Goal: Task Accomplishment & Management: Manage account settings

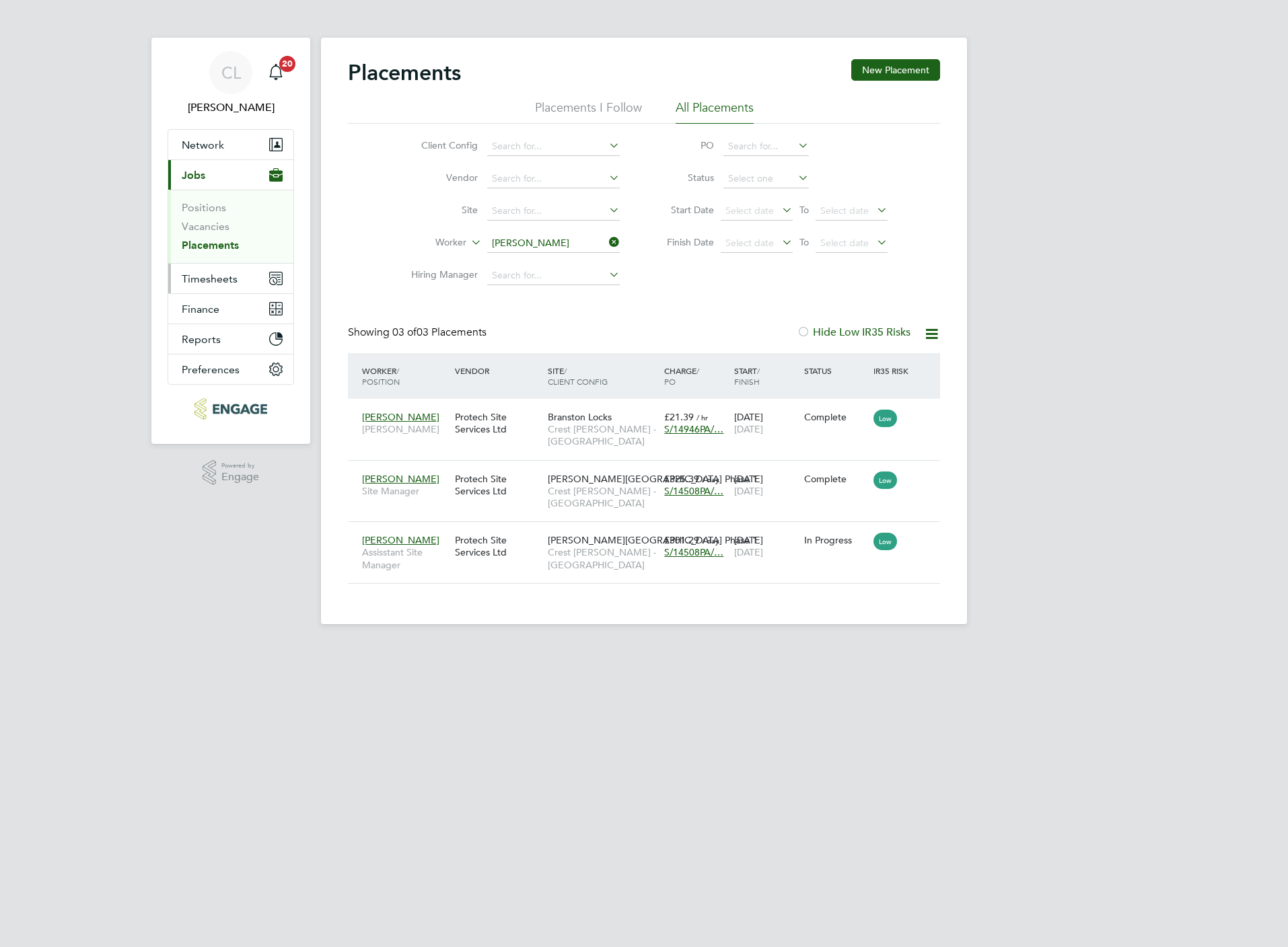
click at [226, 275] on span "Timesheets" at bounding box center [210, 278] width 56 height 12
click at [233, 235] on link "Timesheets" at bounding box center [210, 237] width 56 height 12
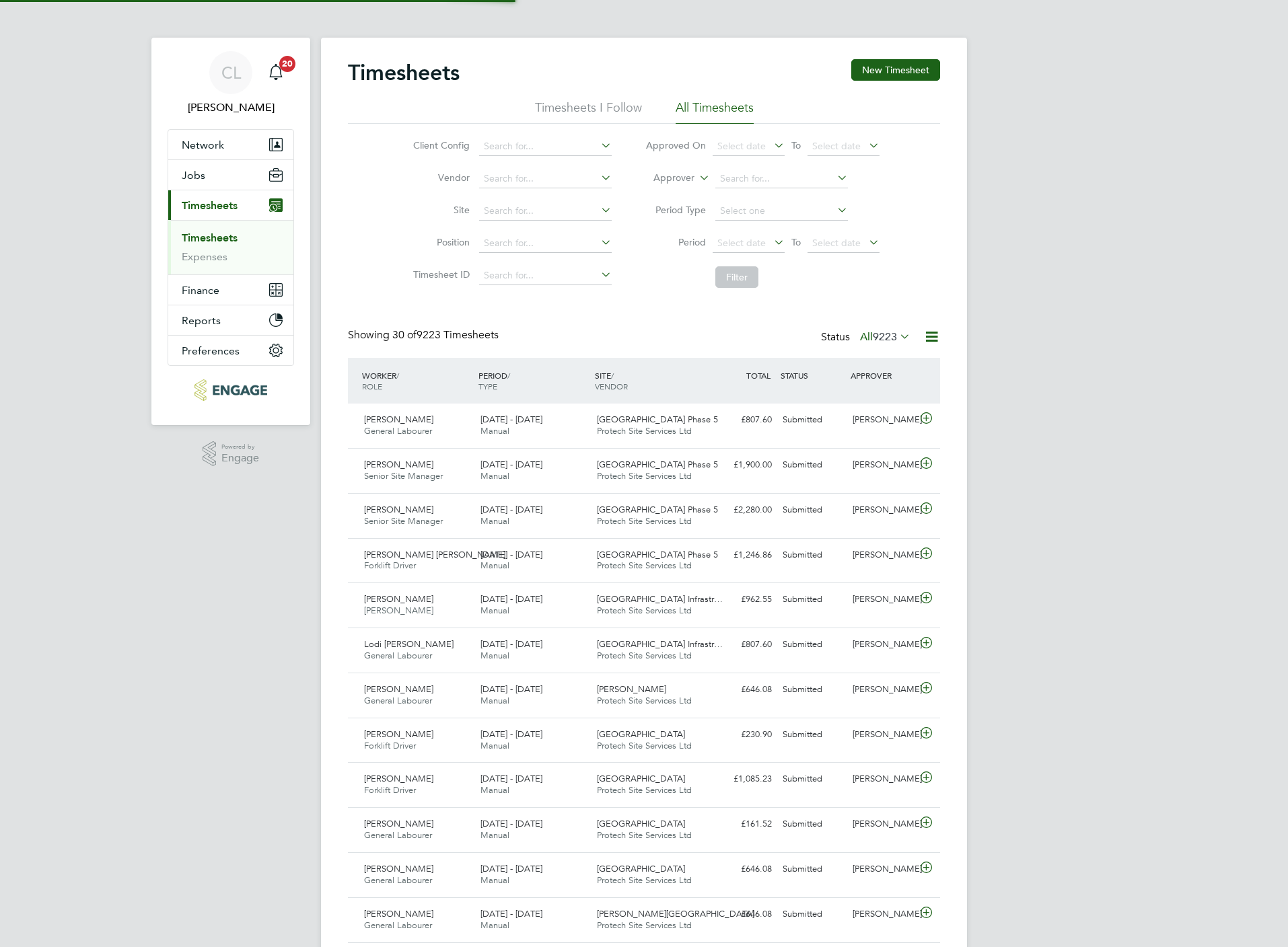
scroll to position [35, 117]
click at [884, 85] on div "Timesheets New Timesheet" at bounding box center [644, 80] width 592 height 40
click at [892, 69] on button "New Timesheet" at bounding box center [895, 70] width 88 height 21
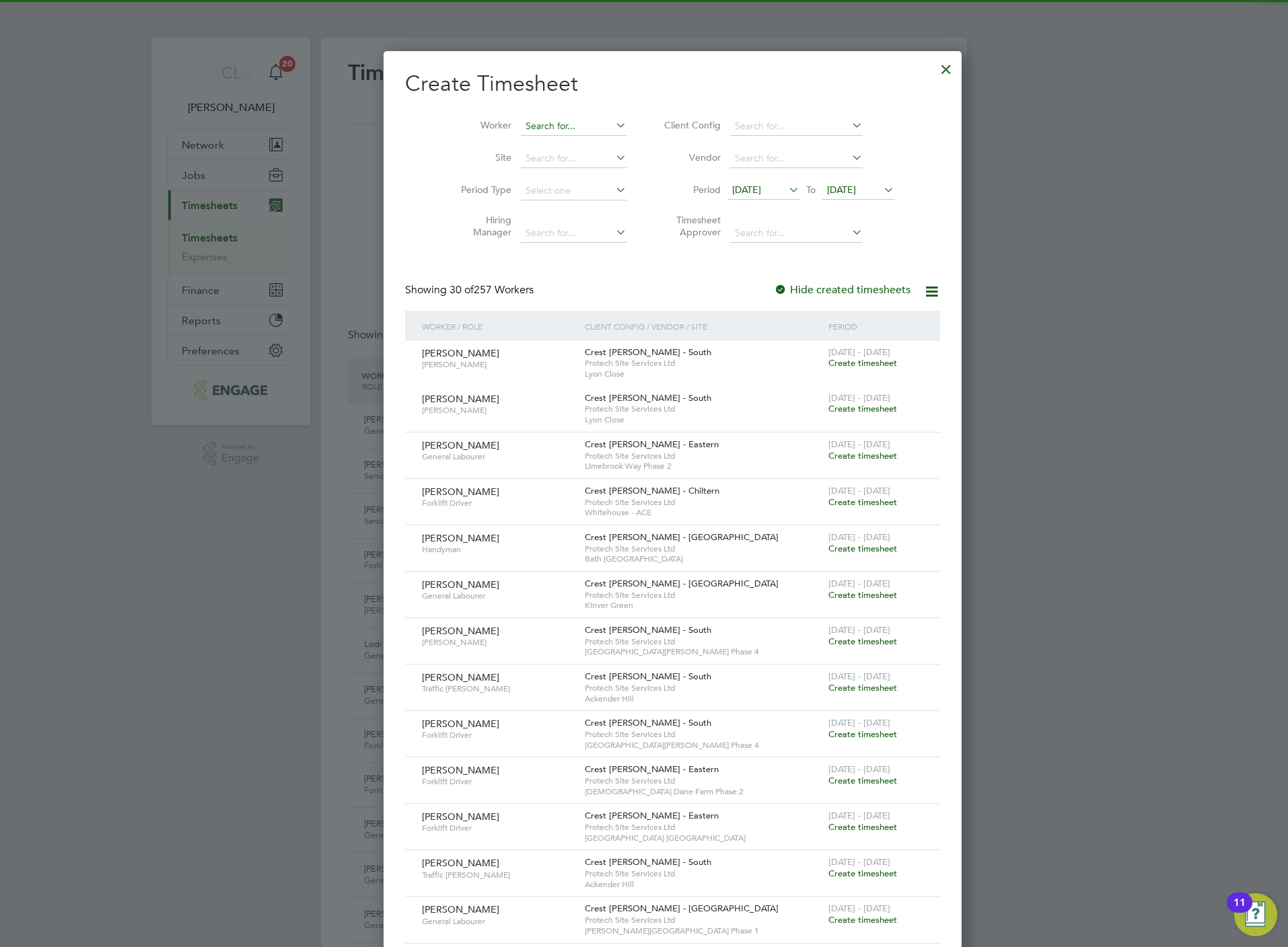
click at [544, 122] on input at bounding box center [574, 127] width 106 height 19
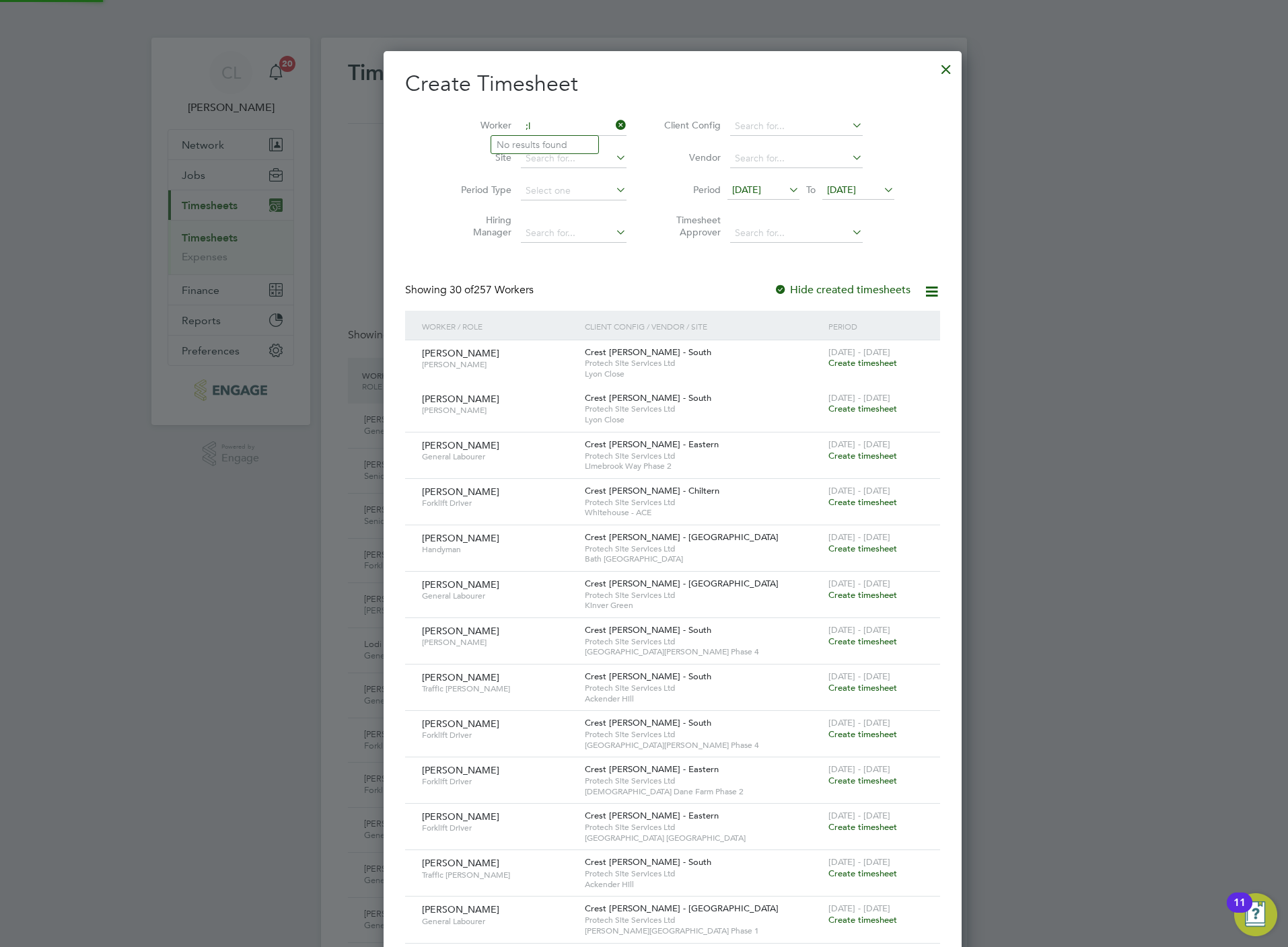
type input ";"
click at [547, 143] on li "[PERSON_NAME]" at bounding box center [585, 144] width 188 height 18
type input "[PERSON_NAME]"
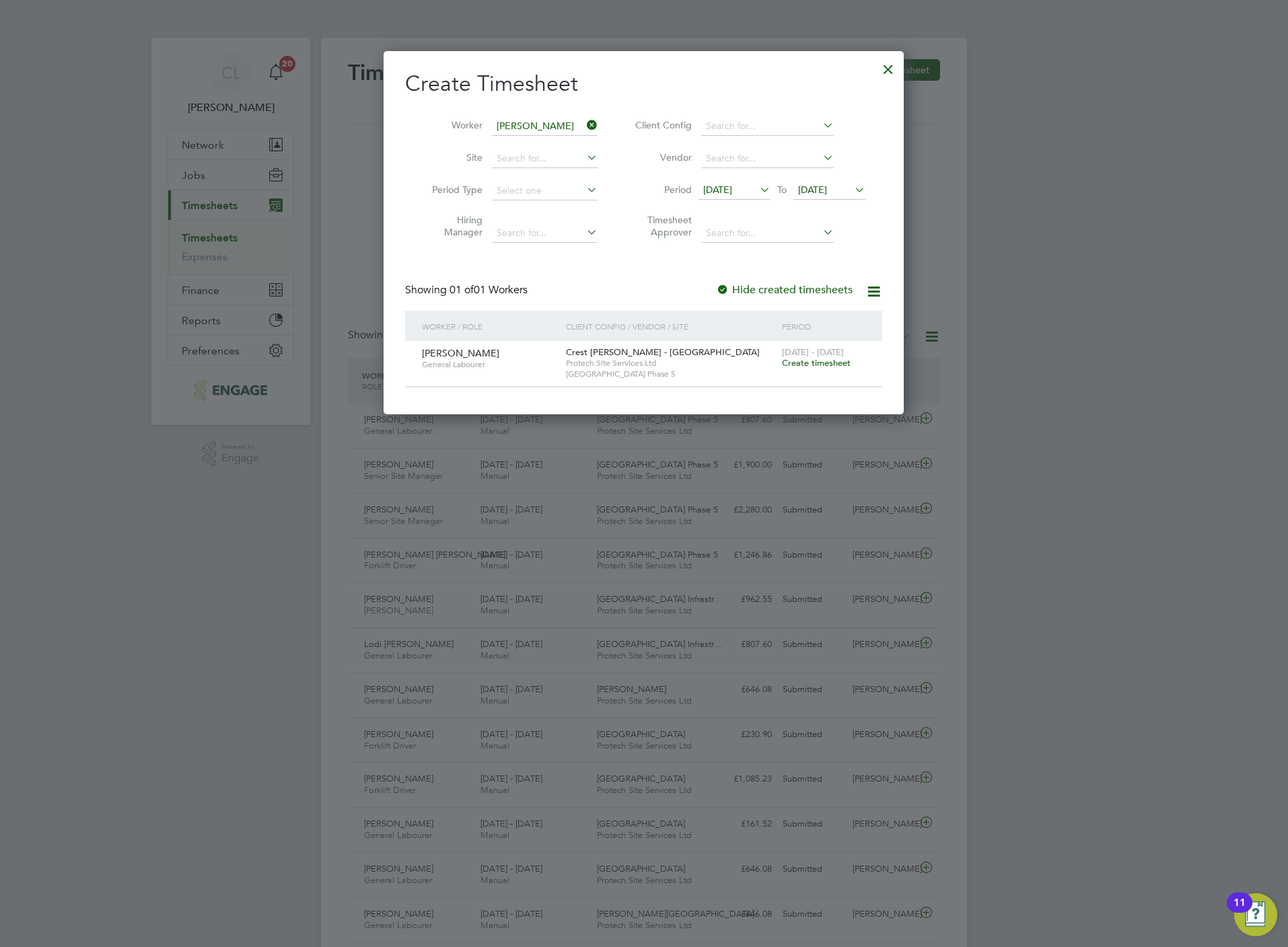
click at [833, 361] on span "Create timesheet" at bounding box center [815, 363] width 68 height 12
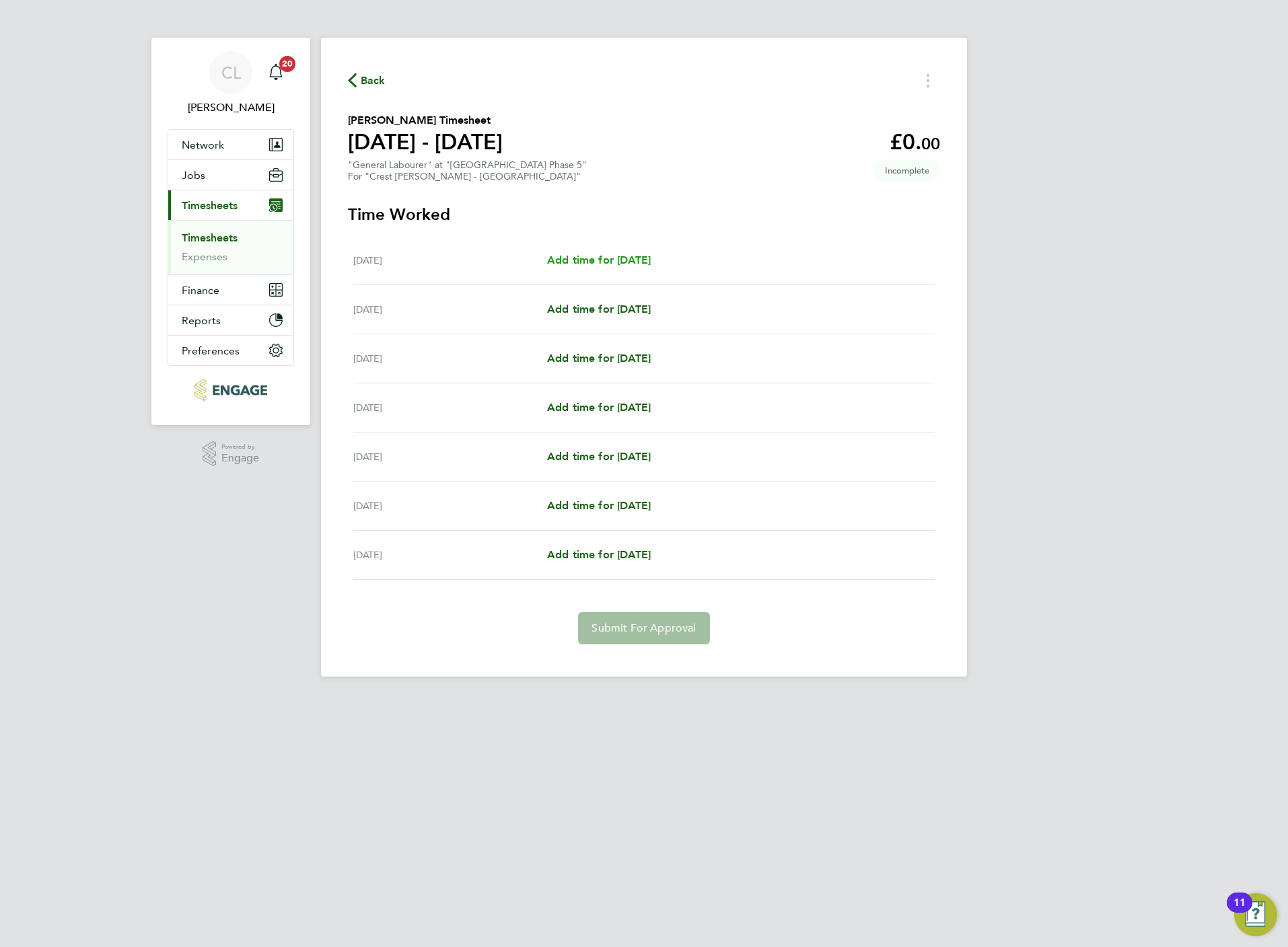
click at [651, 259] on span "Add time for [DATE]" at bounding box center [599, 260] width 104 height 12
select select "60"
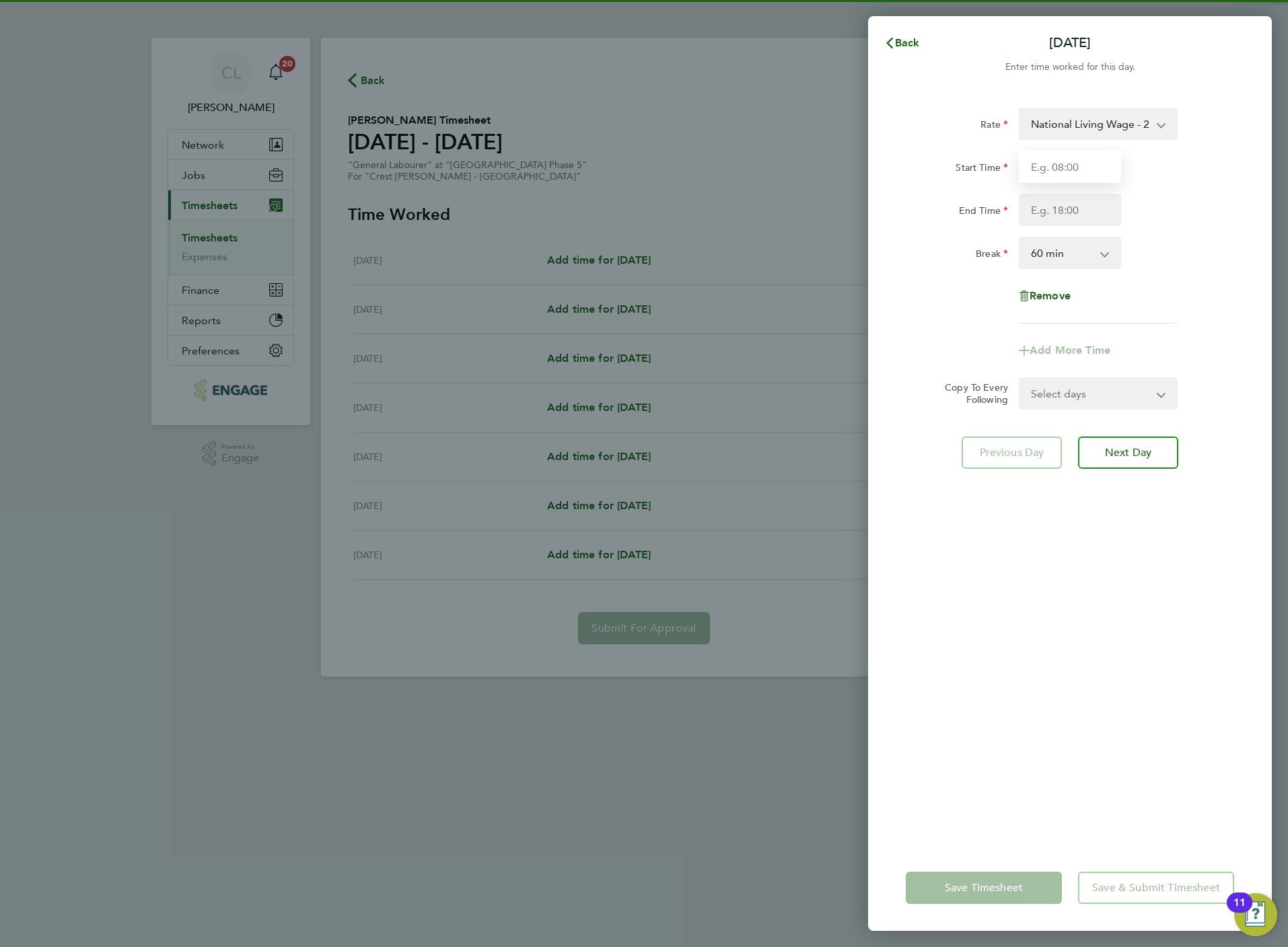
click at [1031, 171] on input "Start Time" at bounding box center [1070, 167] width 102 height 33
type input "07:30"
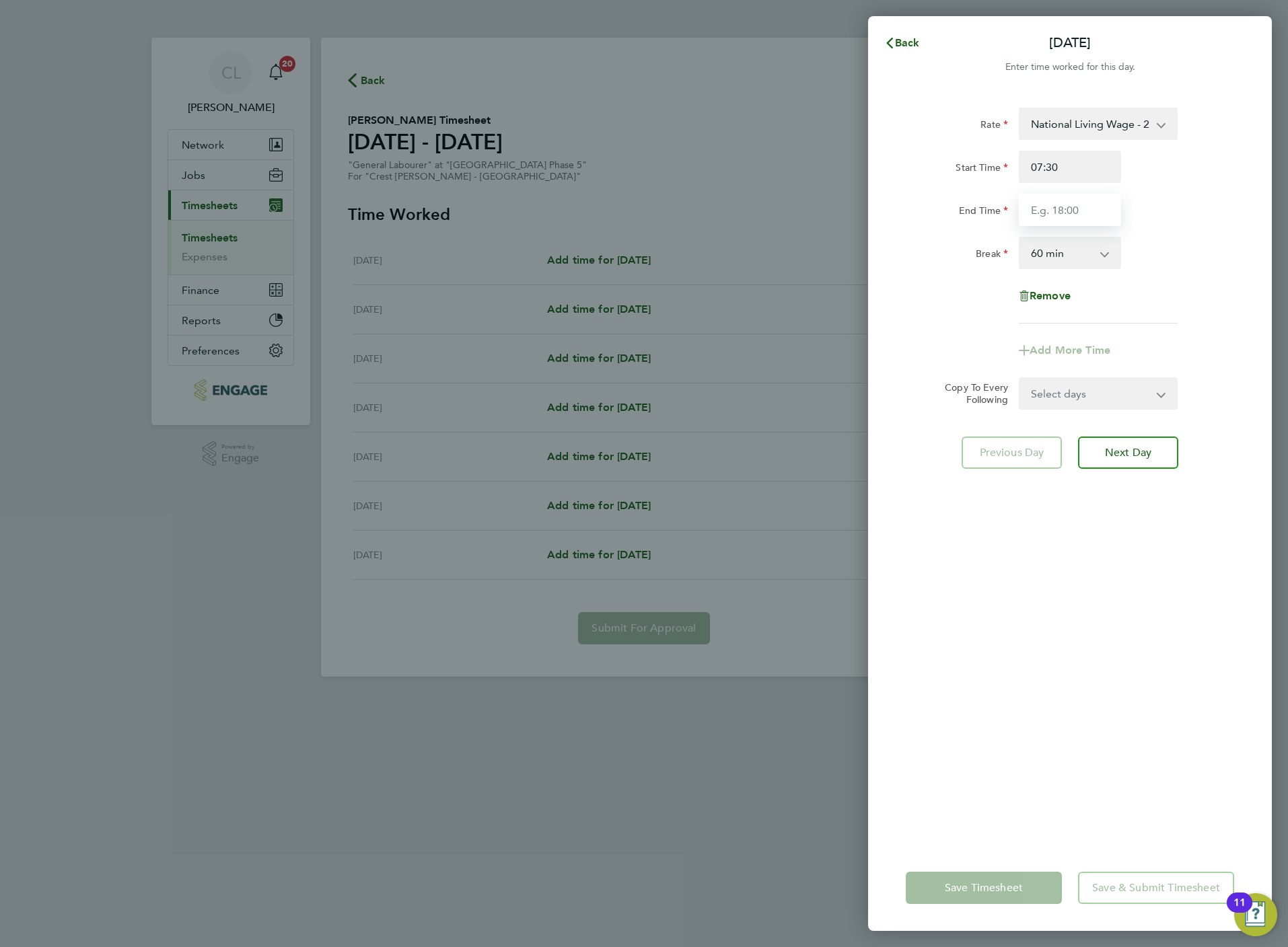
type input "16:30"
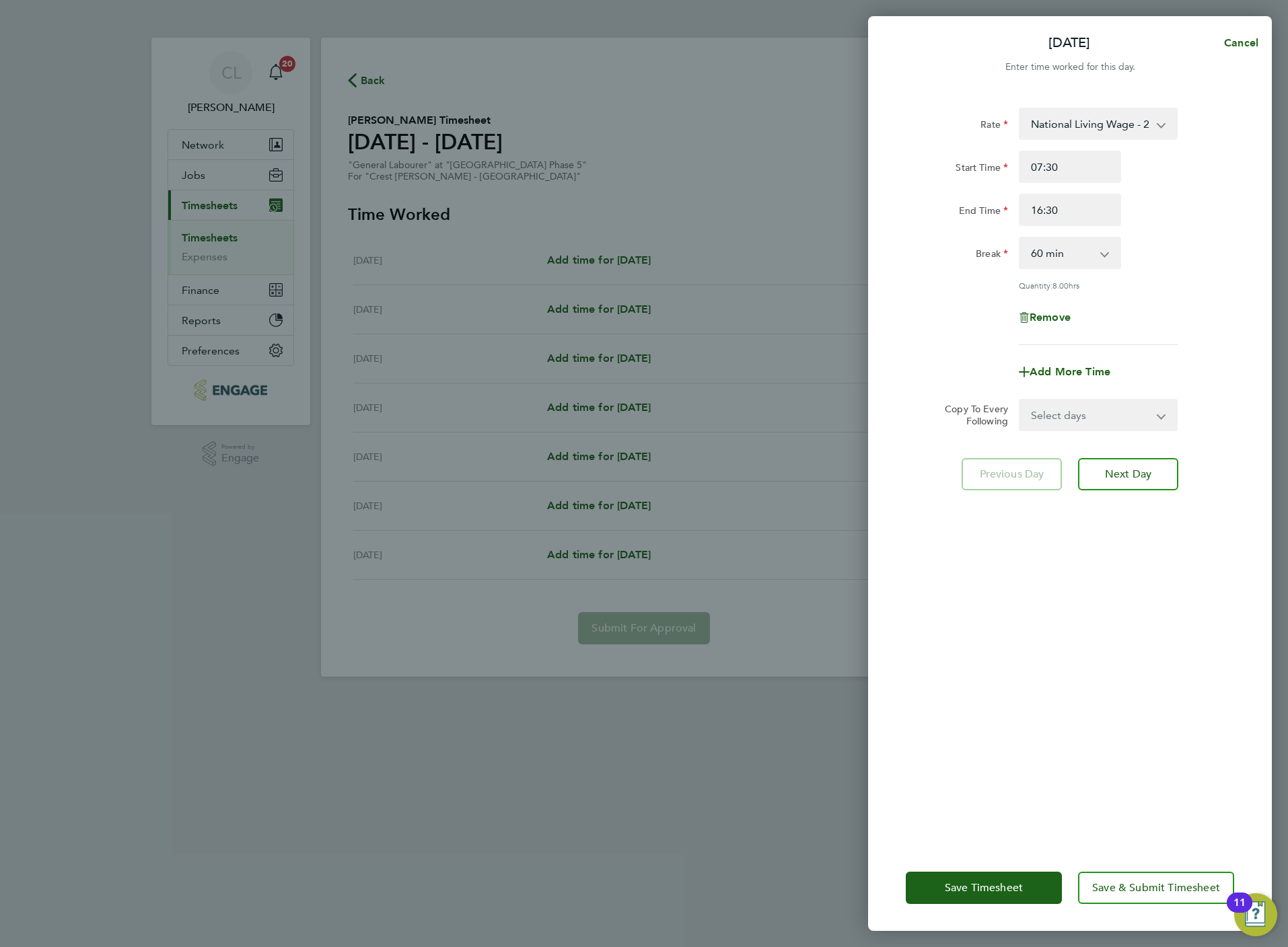
click at [1074, 380] on div "Add More Time" at bounding box center [1070, 372] width 113 height 33
click at [1078, 423] on select "Select days Day Weekday (Mon-Fri) Weekend (Sat-Sun) [DATE] [DATE] [DATE] [DATE]…" at bounding box center [1090, 414] width 141 height 30
select select "WEEKDAY"
click at [1020, 400] on select "Select days Day Weekday (Mon-Fri) Weekend (Sat-Sun) [DATE] [DATE] [DATE] [DATE]…" at bounding box center [1090, 414] width 141 height 30
select select "[DATE]"
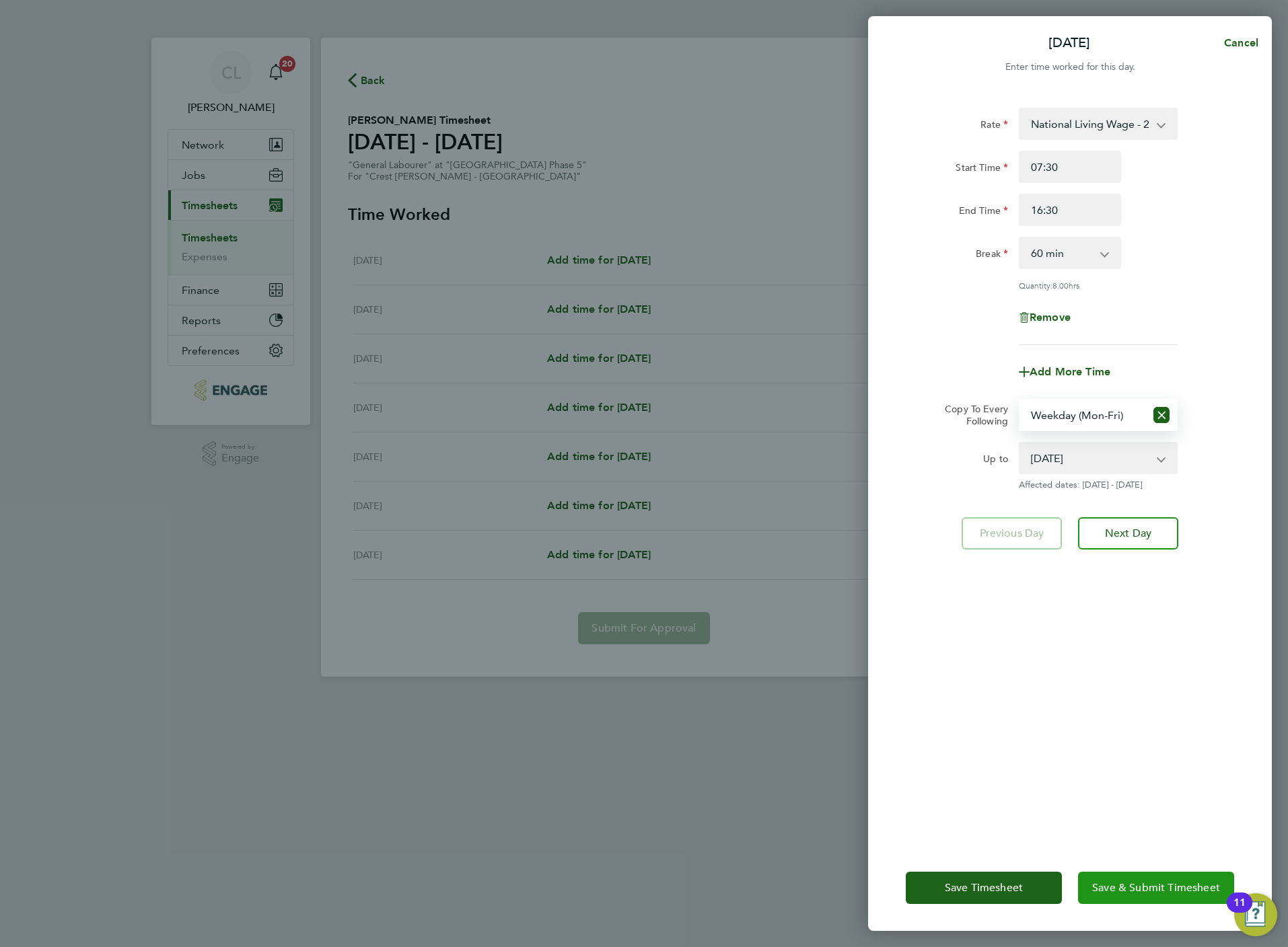
click at [1158, 885] on span "Save & Submit Timesheet" at bounding box center [1155, 888] width 128 height 13
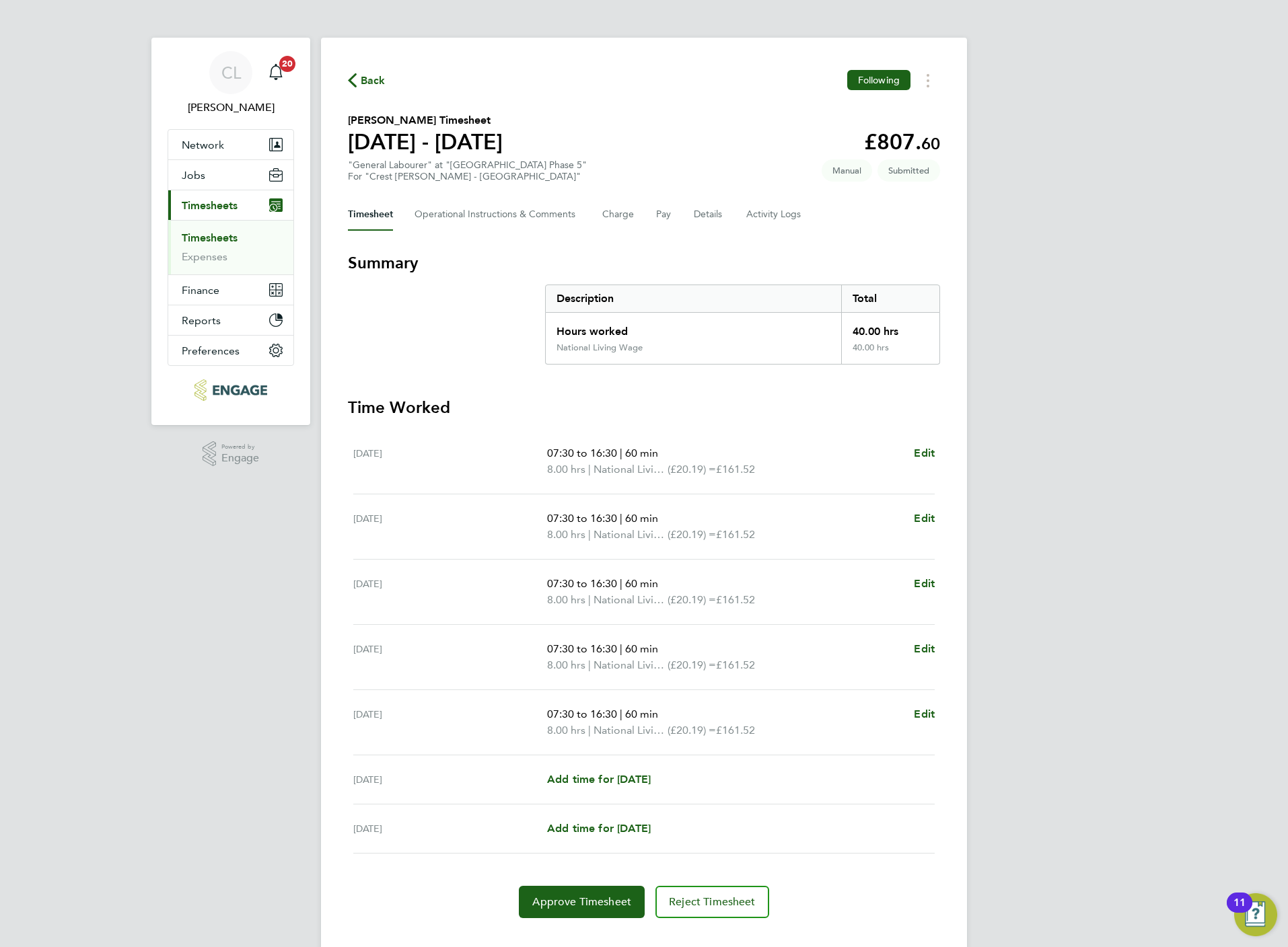
click at [356, 81] on icon "button" at bounding box center [352, 80] width 9 height 14
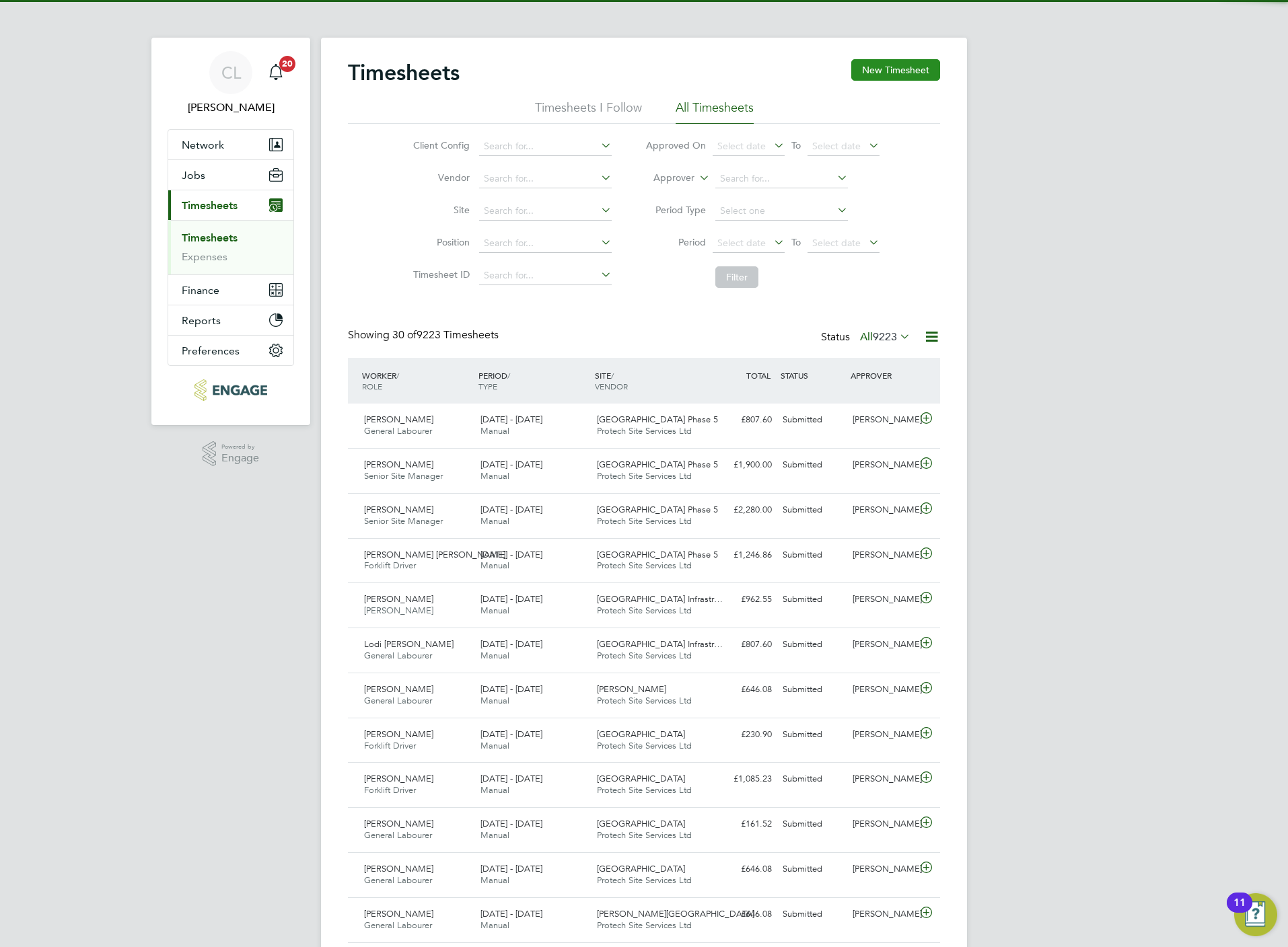
drag, startPoint x: 936, startPoint y: 73, endPoint x: 919, endPoint y: 73, distance: 17.0
click at [936, 73] on button "New Timesheet" at bounding box center [895, 70] width 88 height 21
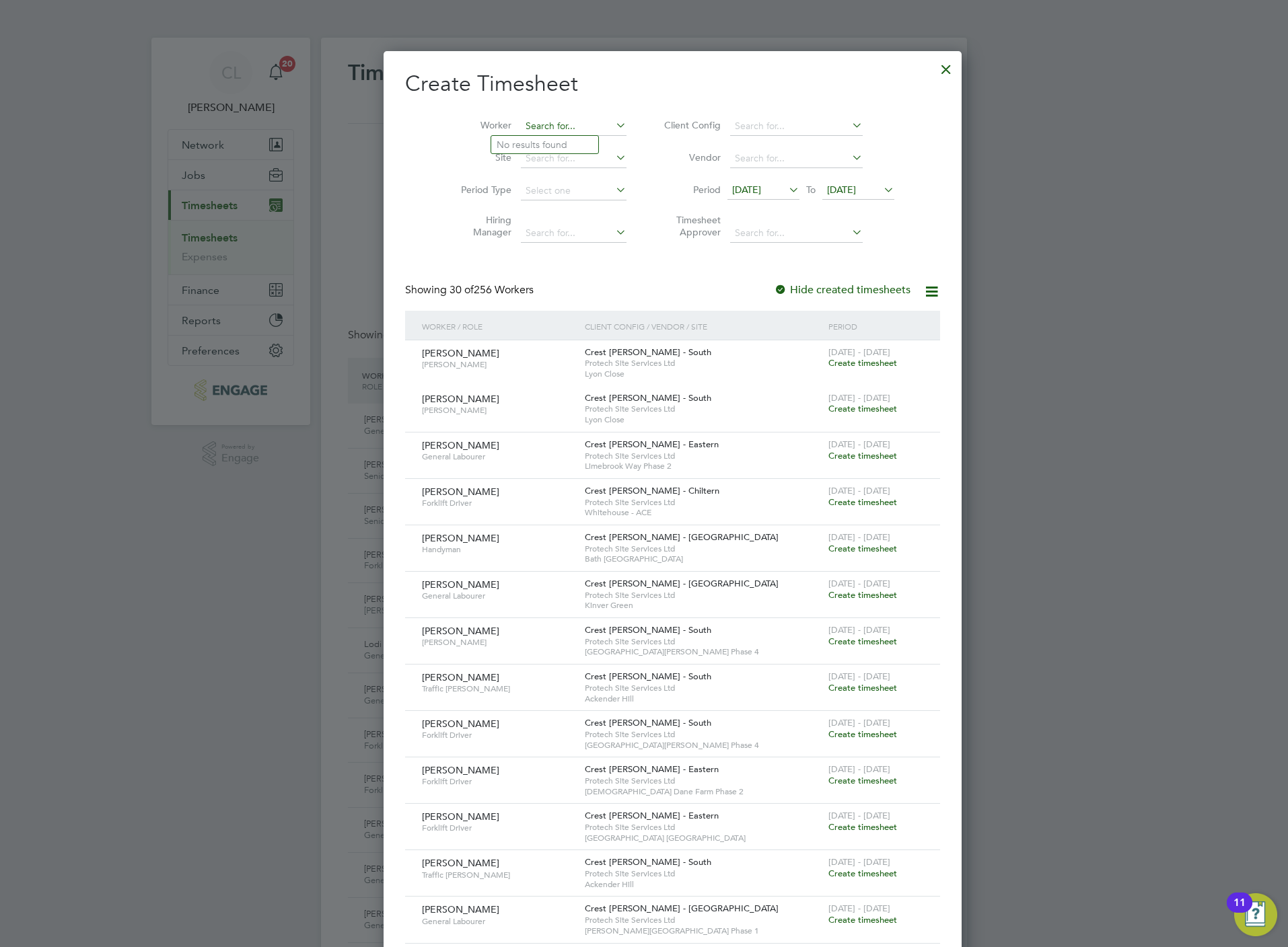
click at [575, 134] on input at bounding box center [574, 127] width 106 height 19
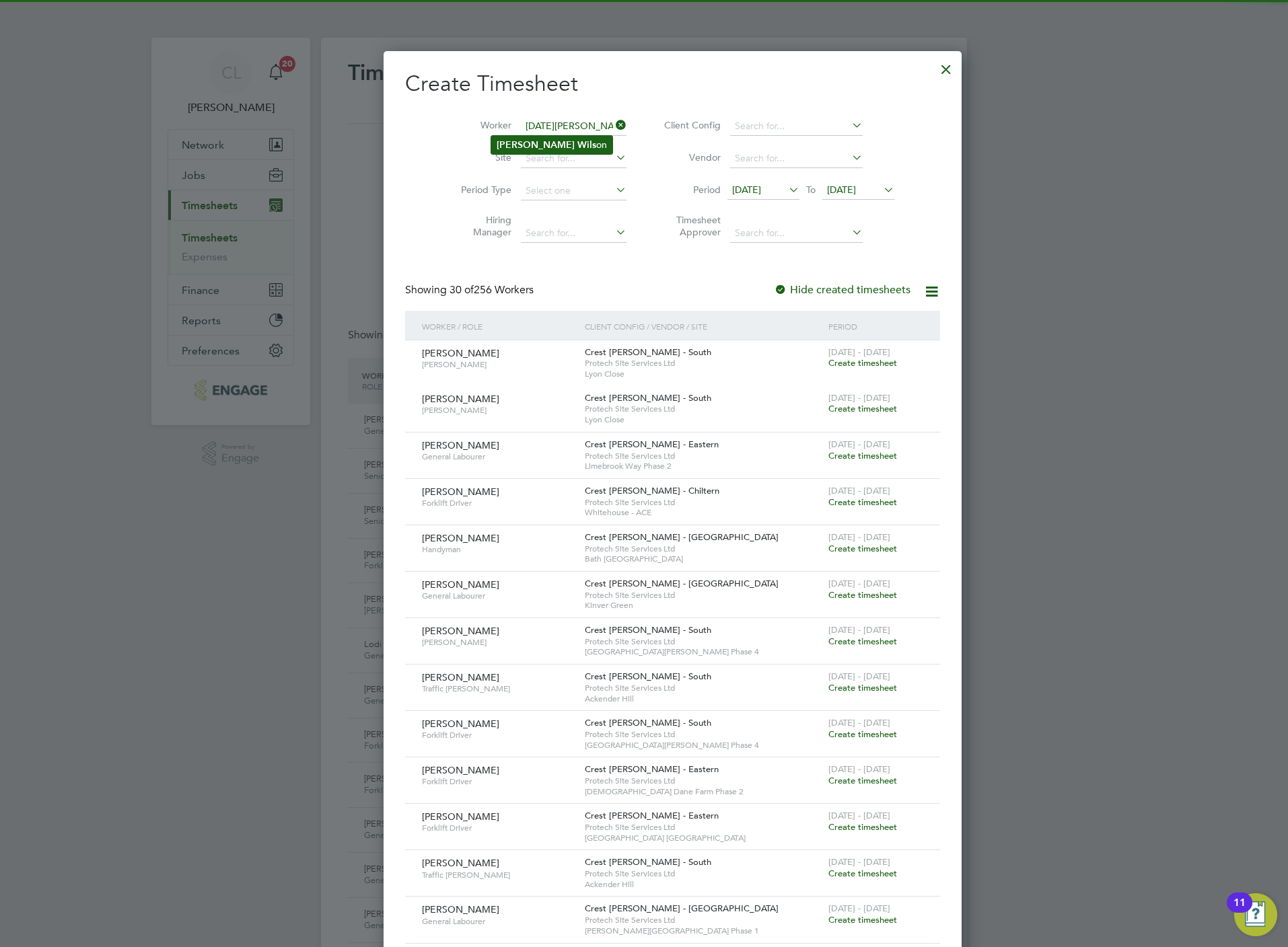
click at [543, 143] on li "[DATE][PERSON_NAME] on" at bounding box center [552, 144] width 121 height 18
type input "[DATE][PERSON_NAME]"
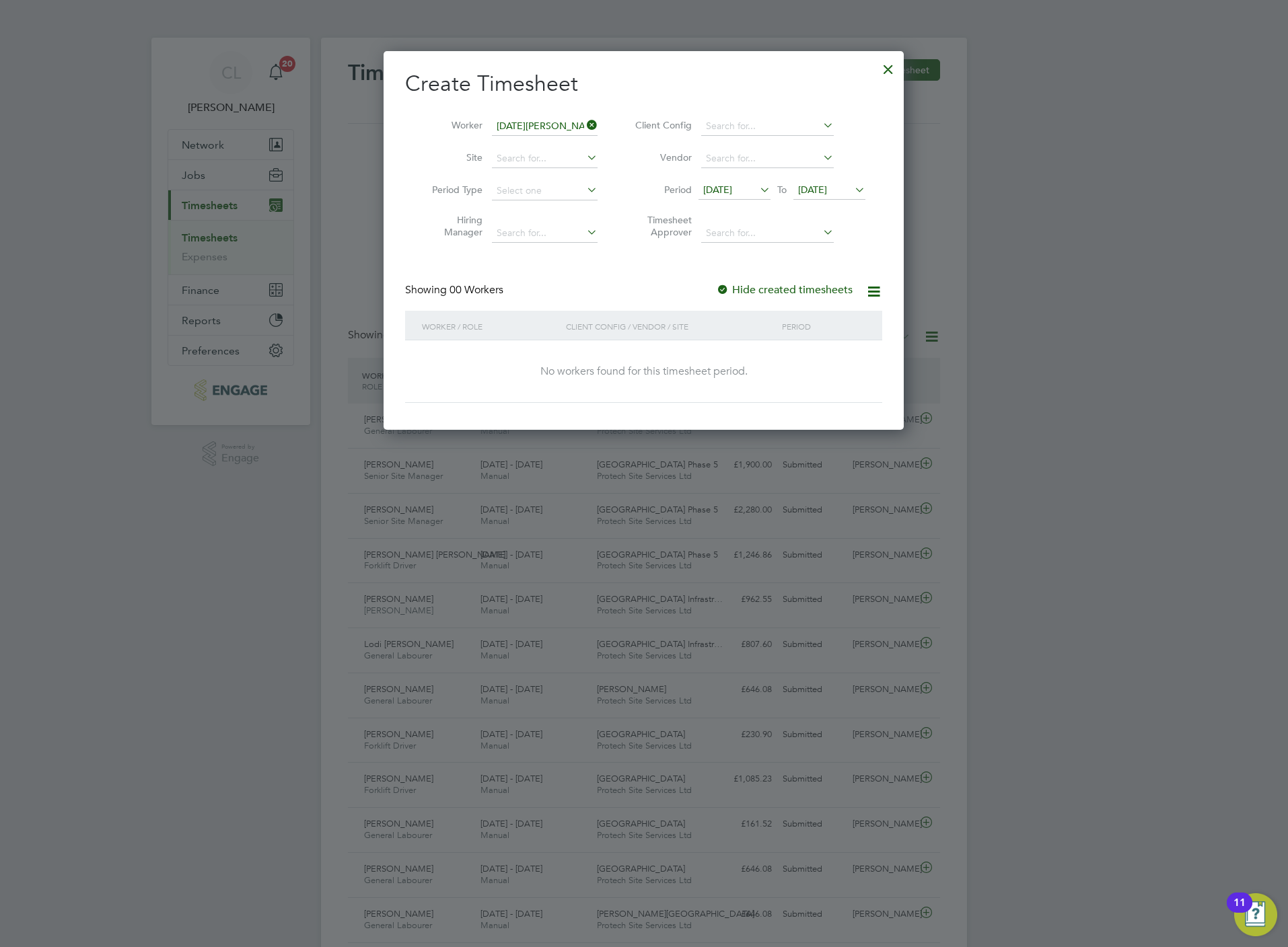
click at [826, 187] on span "[DATE]" at bounding box center [812, 189] width 29 height 12
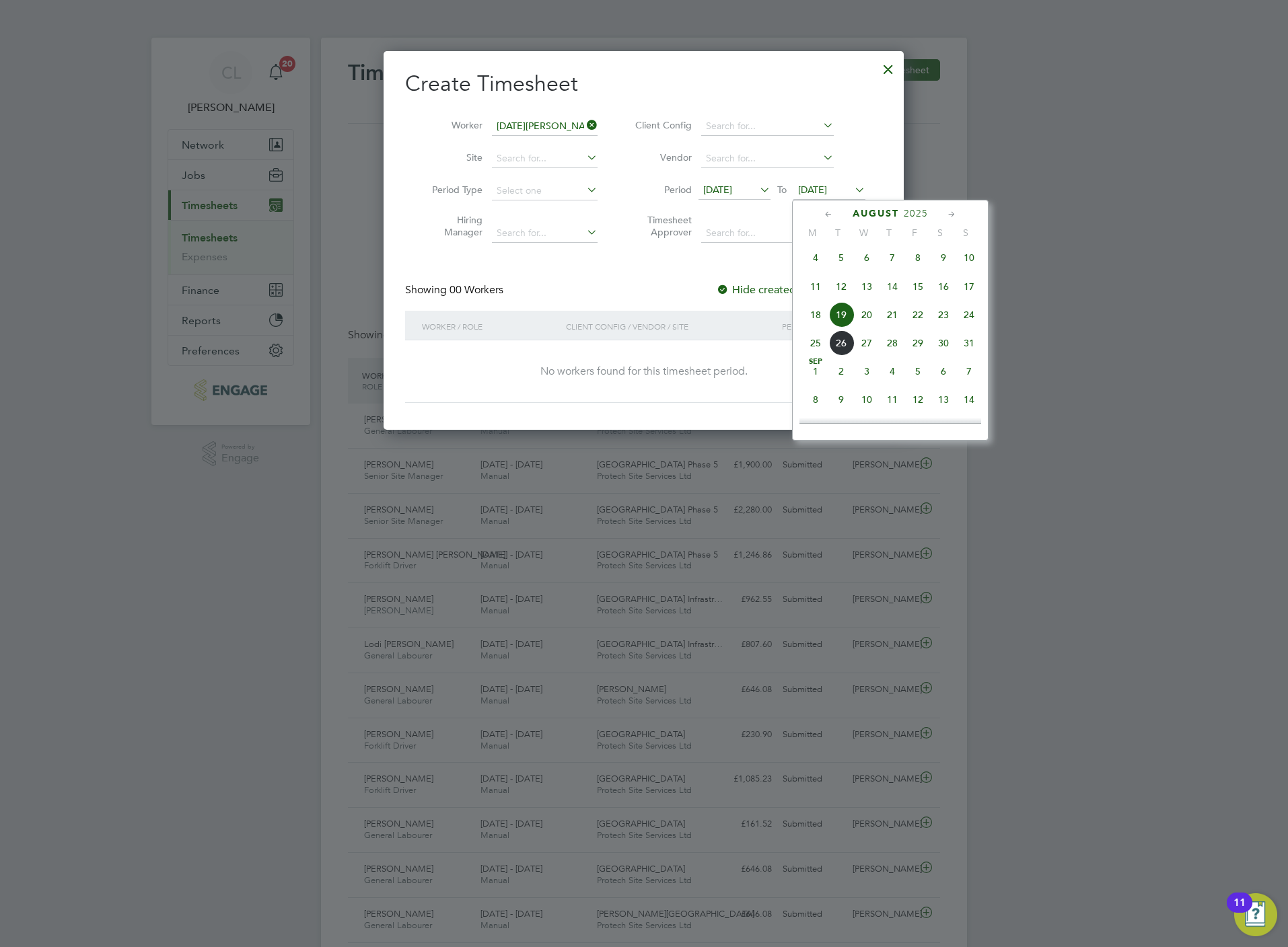
click at [952, 324] on span "23" at bounding box center [943, 314] width 26 height 26
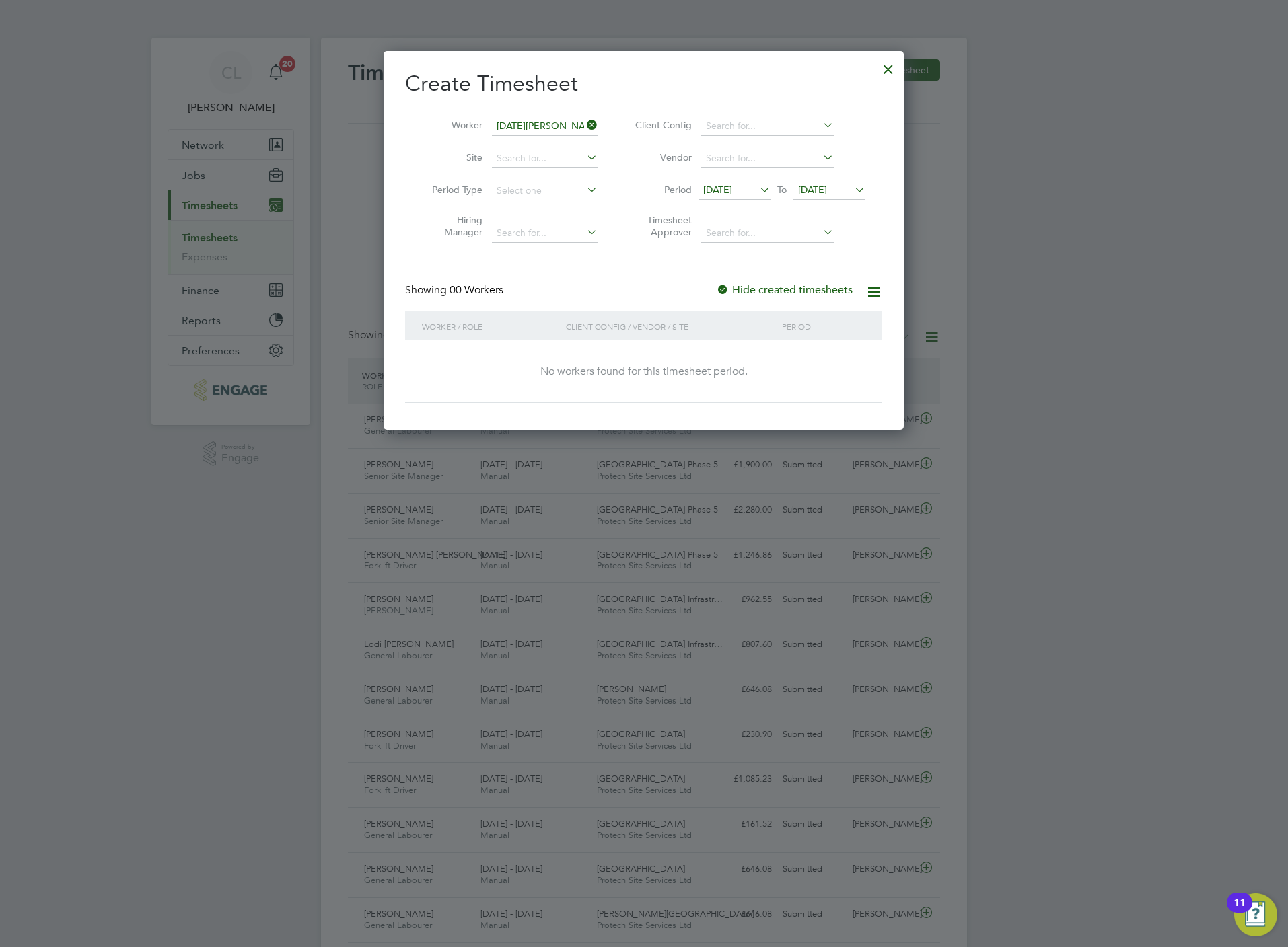
click at [533, 124] on input "[DATE][PERSON_NAME]" at bounding box center [545, 127] width 106 height 19
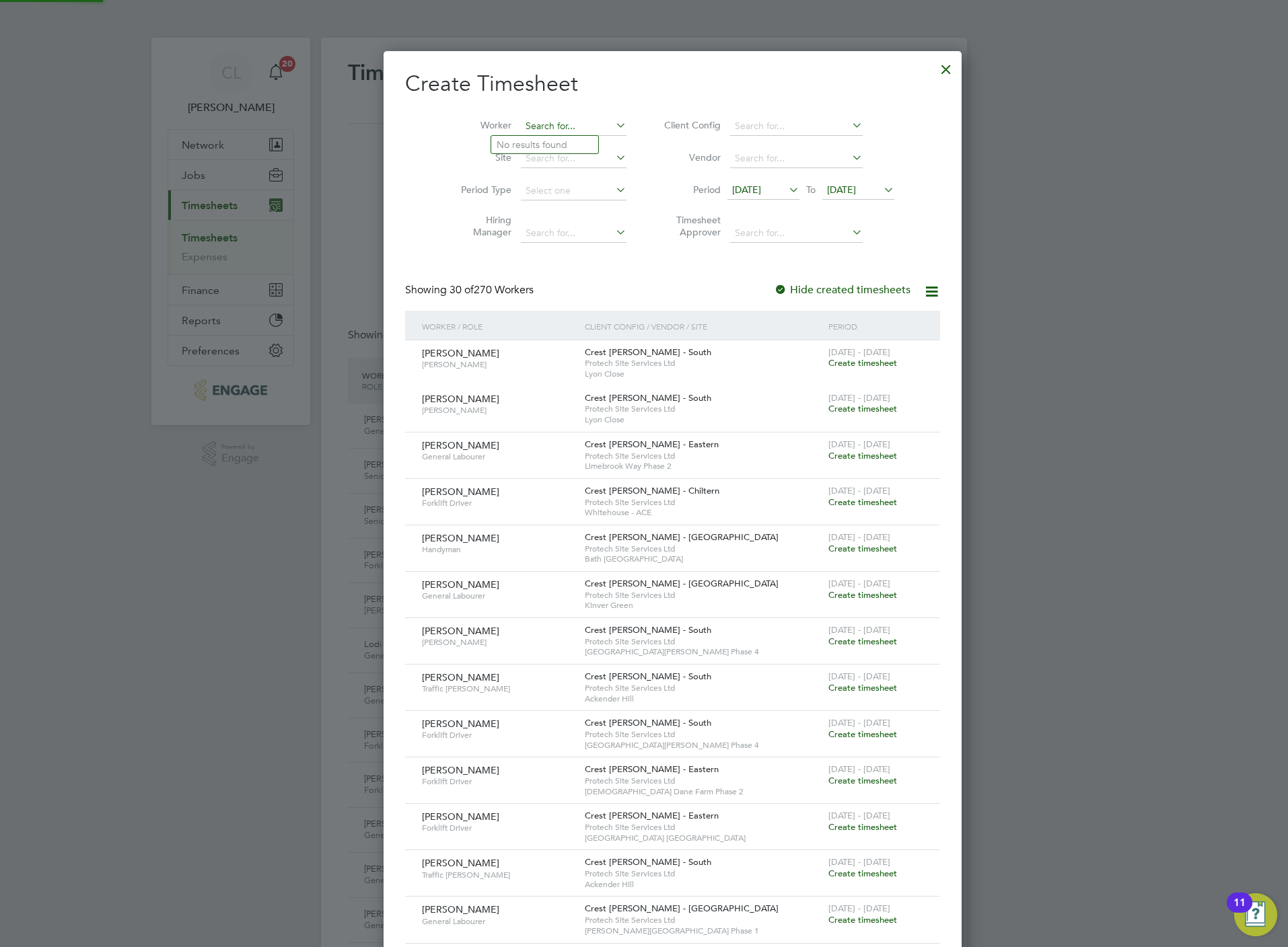
scroll to position [2114, 521]
click at [533, 142] on li "[PERSON_NAME]" at bounding box center [574, 144] width 166 height 18
type input "[DATE][PERSON_NAME]"
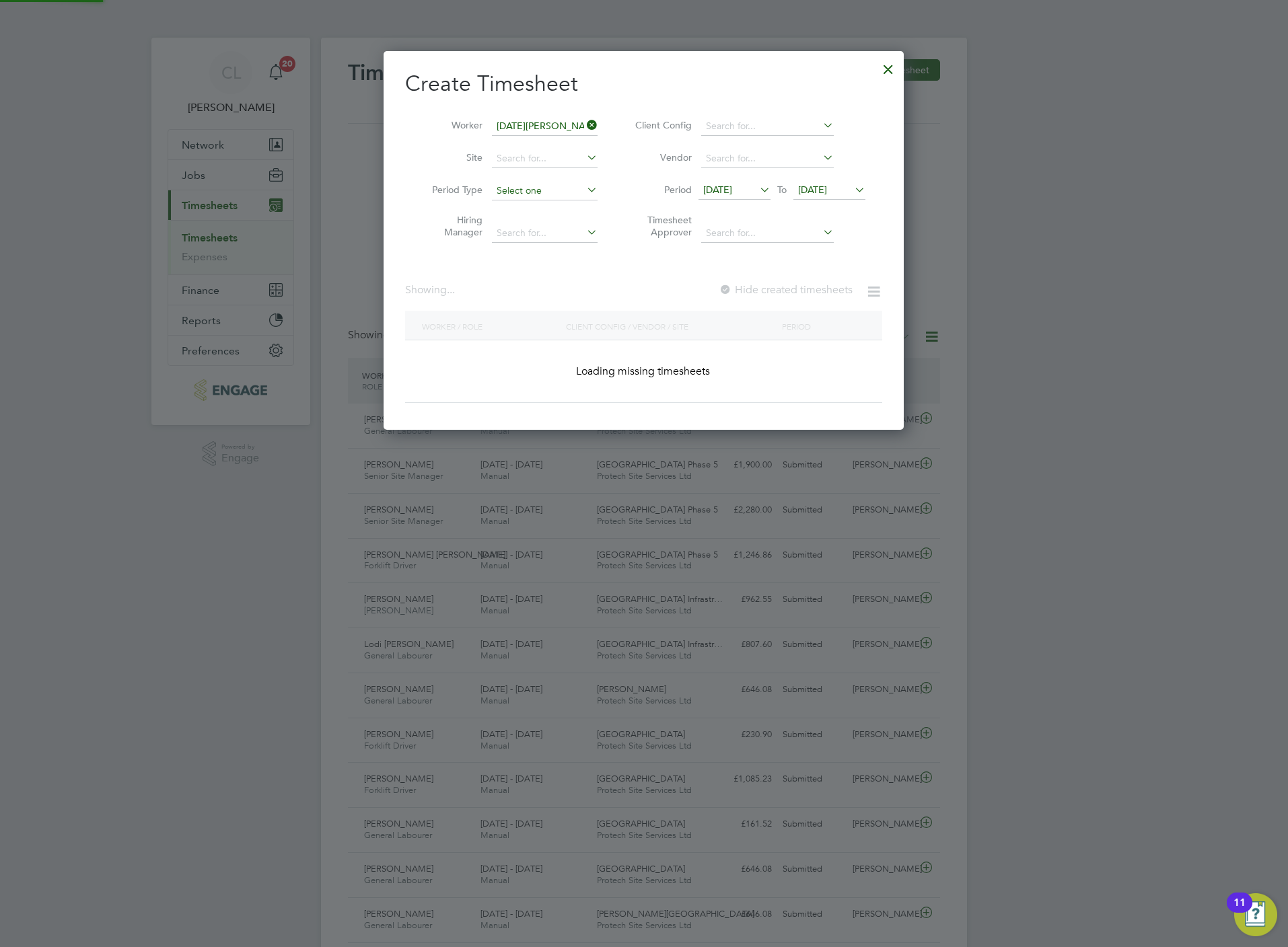
scroll to position [365, 521]
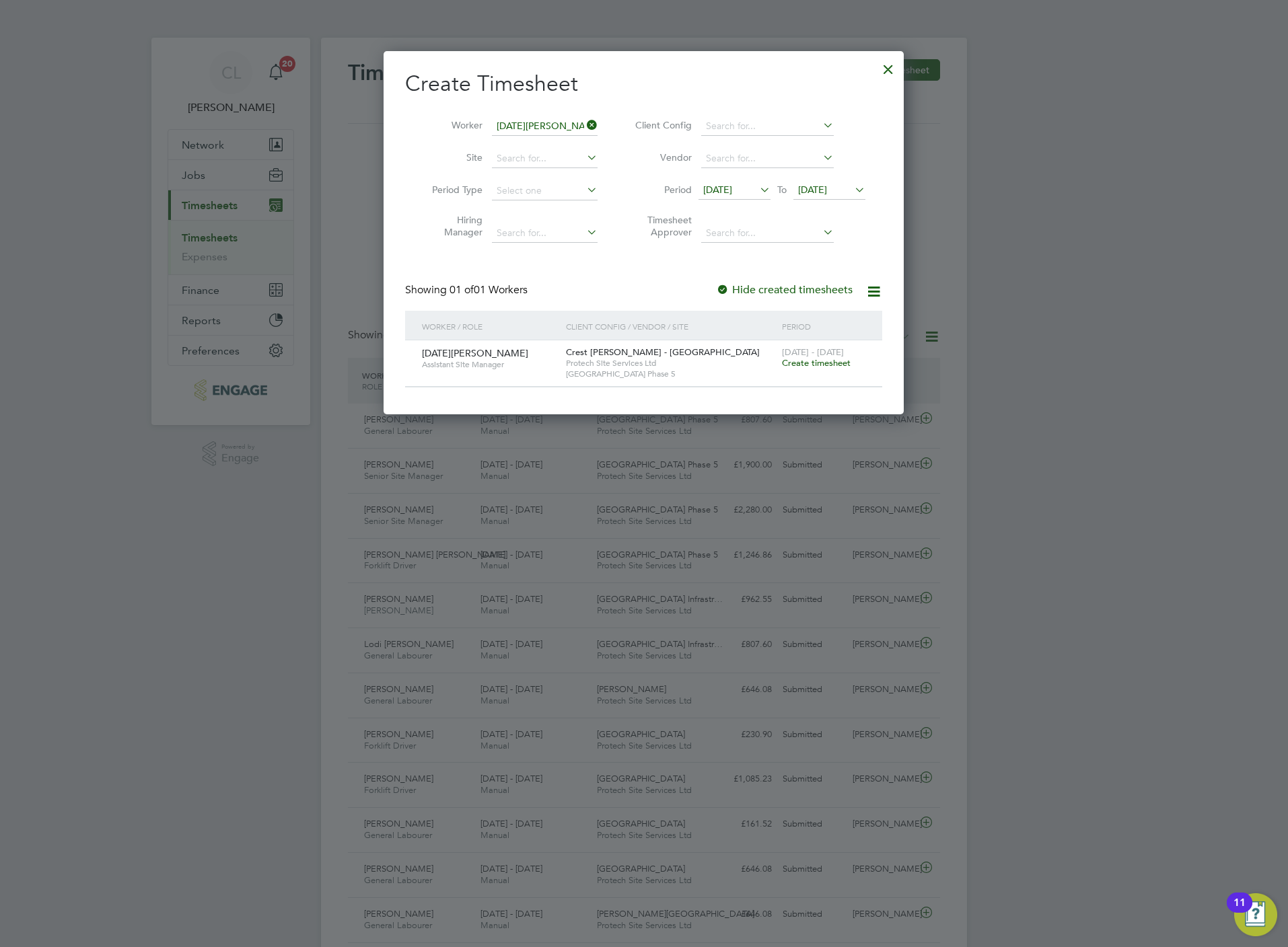
click at [838, 364] on span "Create timesheet" at bounding box center [815, 363] width 68 height 12
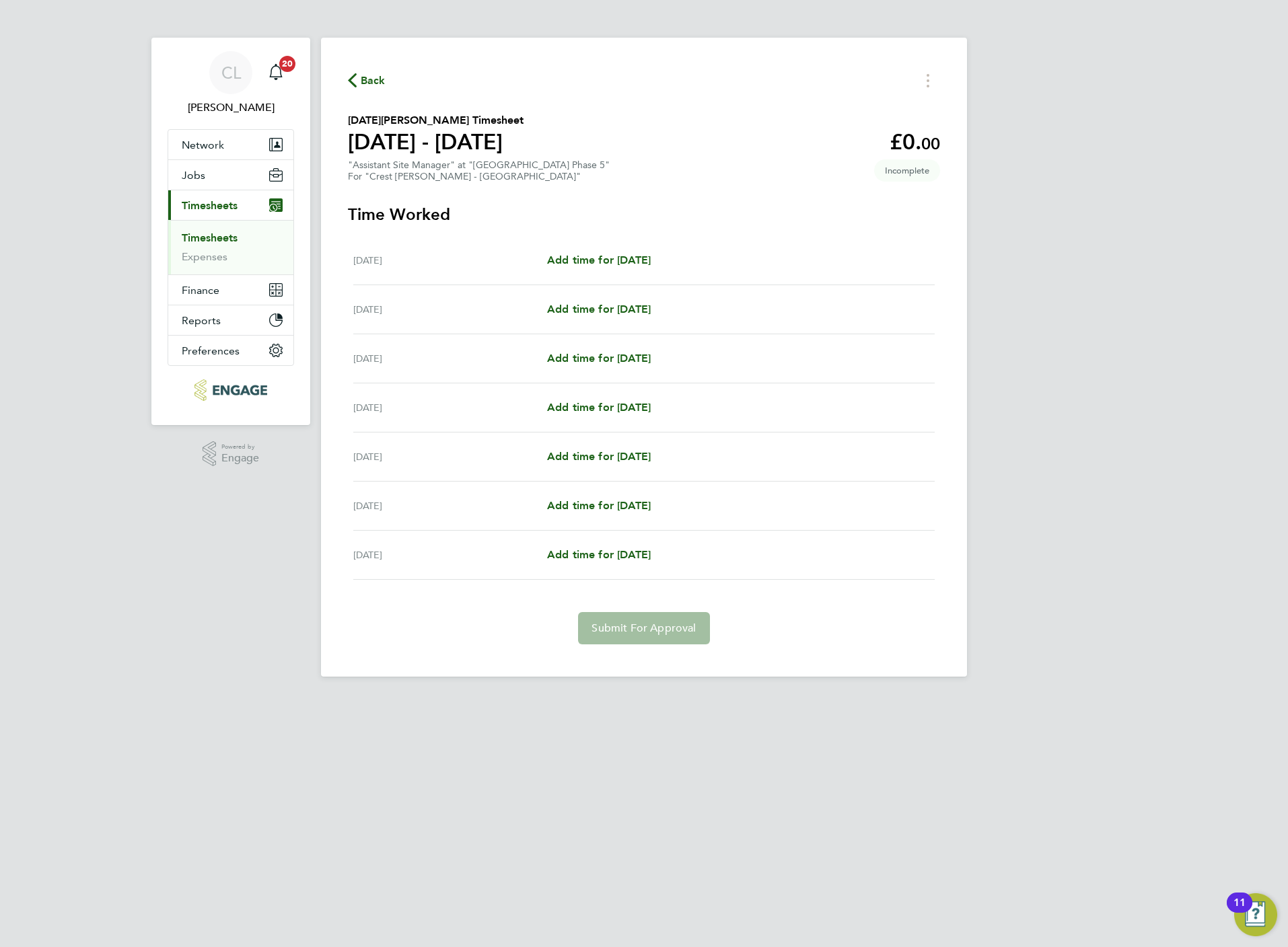
click at [592, 269] on div "[DATE] Add time for [DATE] Add time for [DATE]" at bounding box center [643, 261] width 582 height 49
click at [598, 262] on span "Add time for [DATE]" at bounding box center [599, 260] width 104 height 12
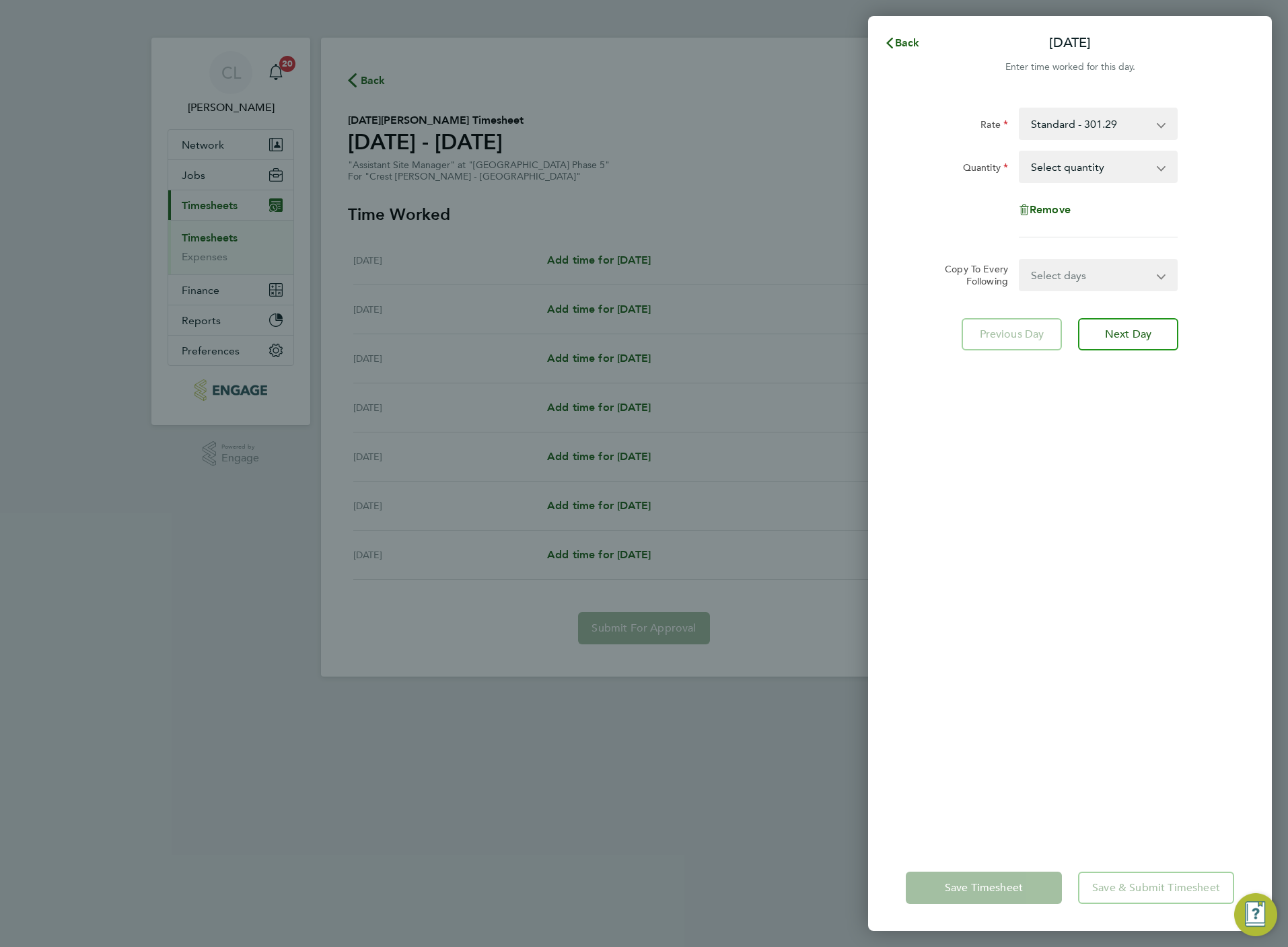
click at [1068, 158] on select "Select quantity 0.5 1" at bounding box center [1090, 166] width 140 height 30
select select "1"
click at [1020, 152] on select "Select quantity 0.5 1" at bounding box center [1090, 166] width 140 height 30
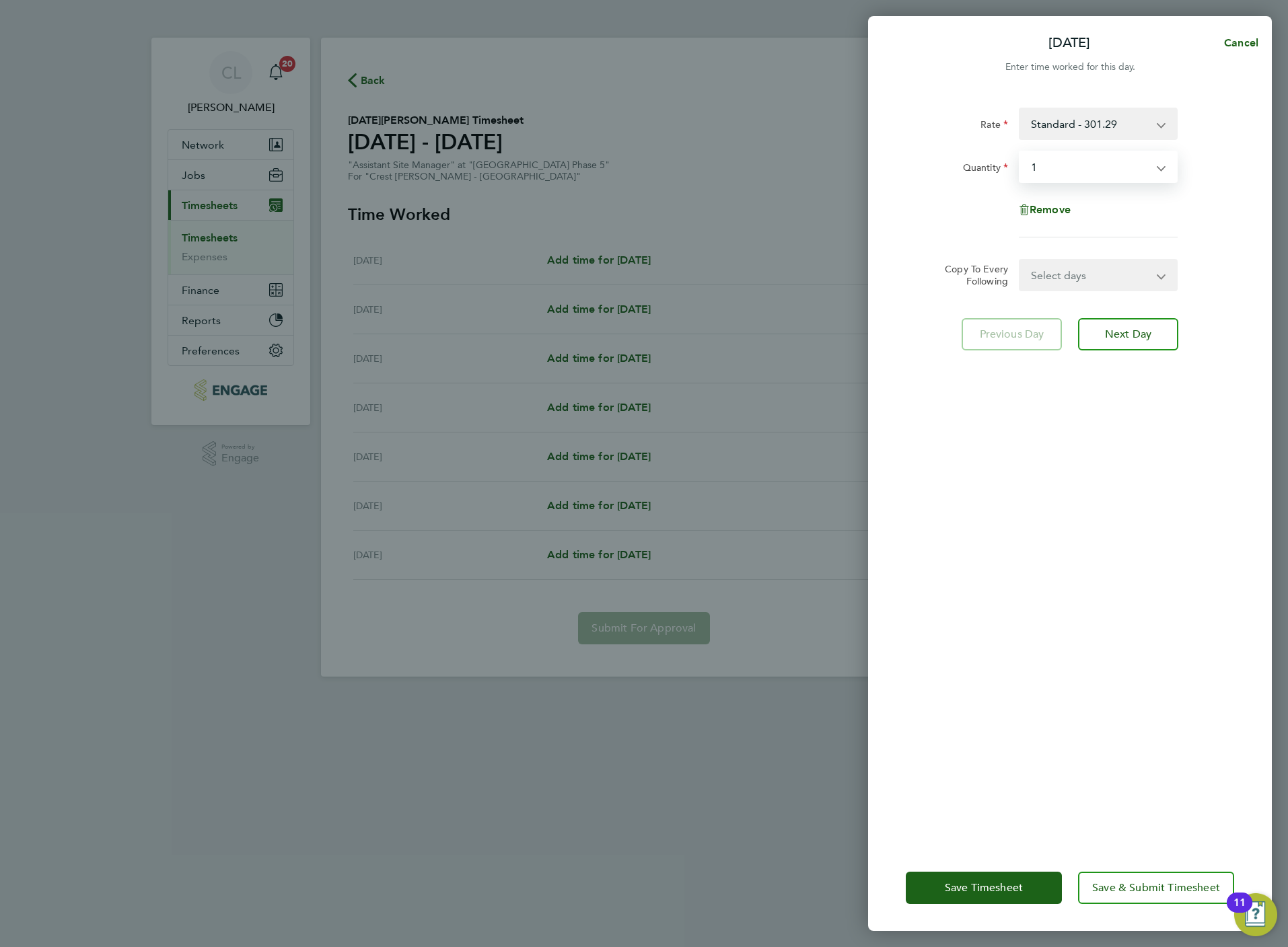
click at [1060, 293] on div "Rate Standard - 301.29 Quantity Select quantity 0.5 1 Remove Copy To Every Foll…" at bounding box center [1070, 468] width 404 height 754
drag, startPoint x: 1055, startPoint y: 273, endPoint x: 1057, endPoint y: 288, distance: 15.1
click at [1055, 273] on select "Select days Day Weekday (Mon-Fri) Weekend (Sat-Sun) [DATE] [DATE] [DATE] [DATE]…" at bounding box center [1090, 275] width 141 height 30
select select "WEEKDAY"
click at [1020, 261] on select "Select days Day Weekday (Mon-Fri) Weekend (Sat-Sun) [DATE] [DATE] [DATE] [DATE]…" at bounding box center [1090, 275] width 141 height 30
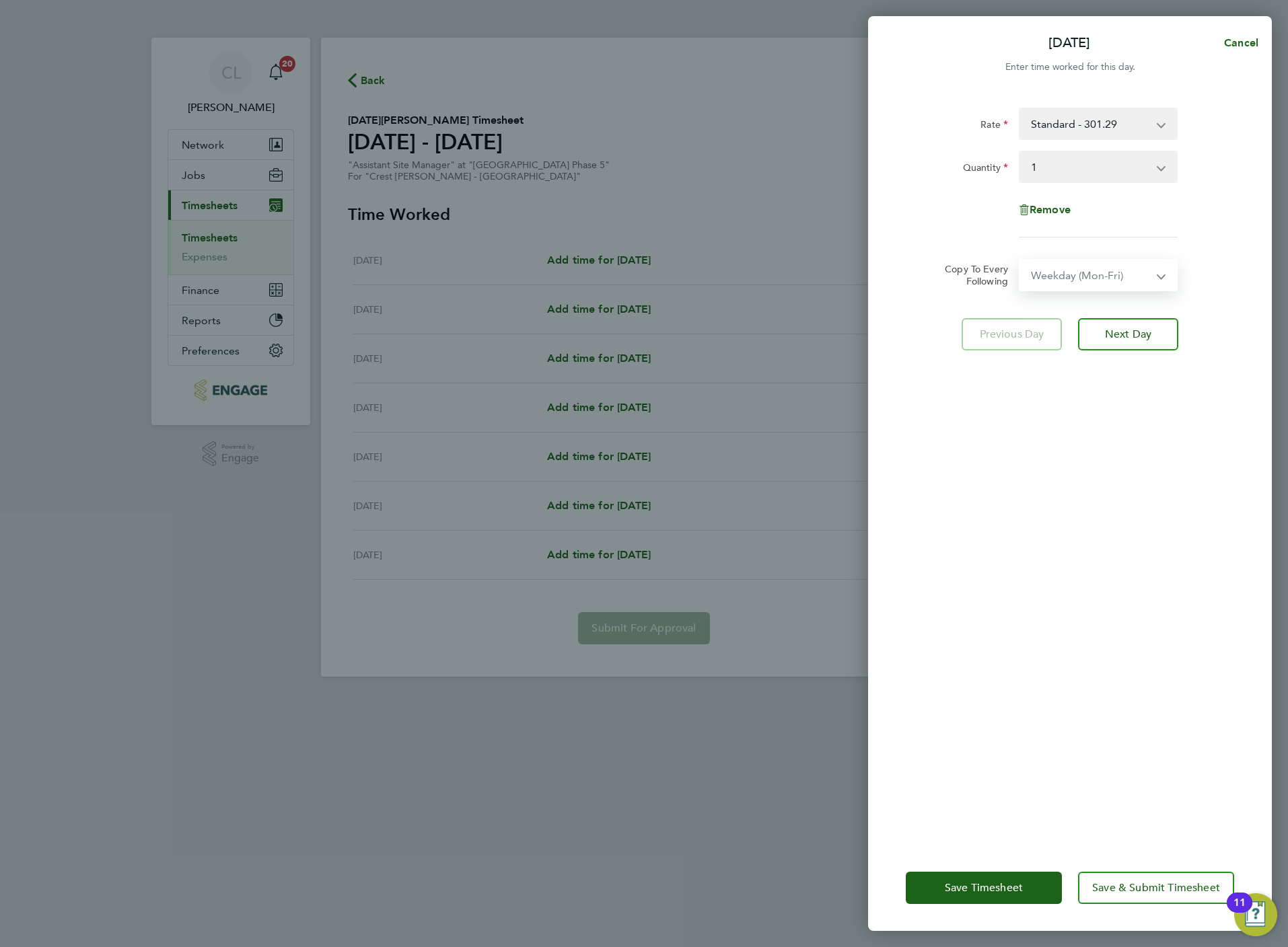
select select "[DATE]"
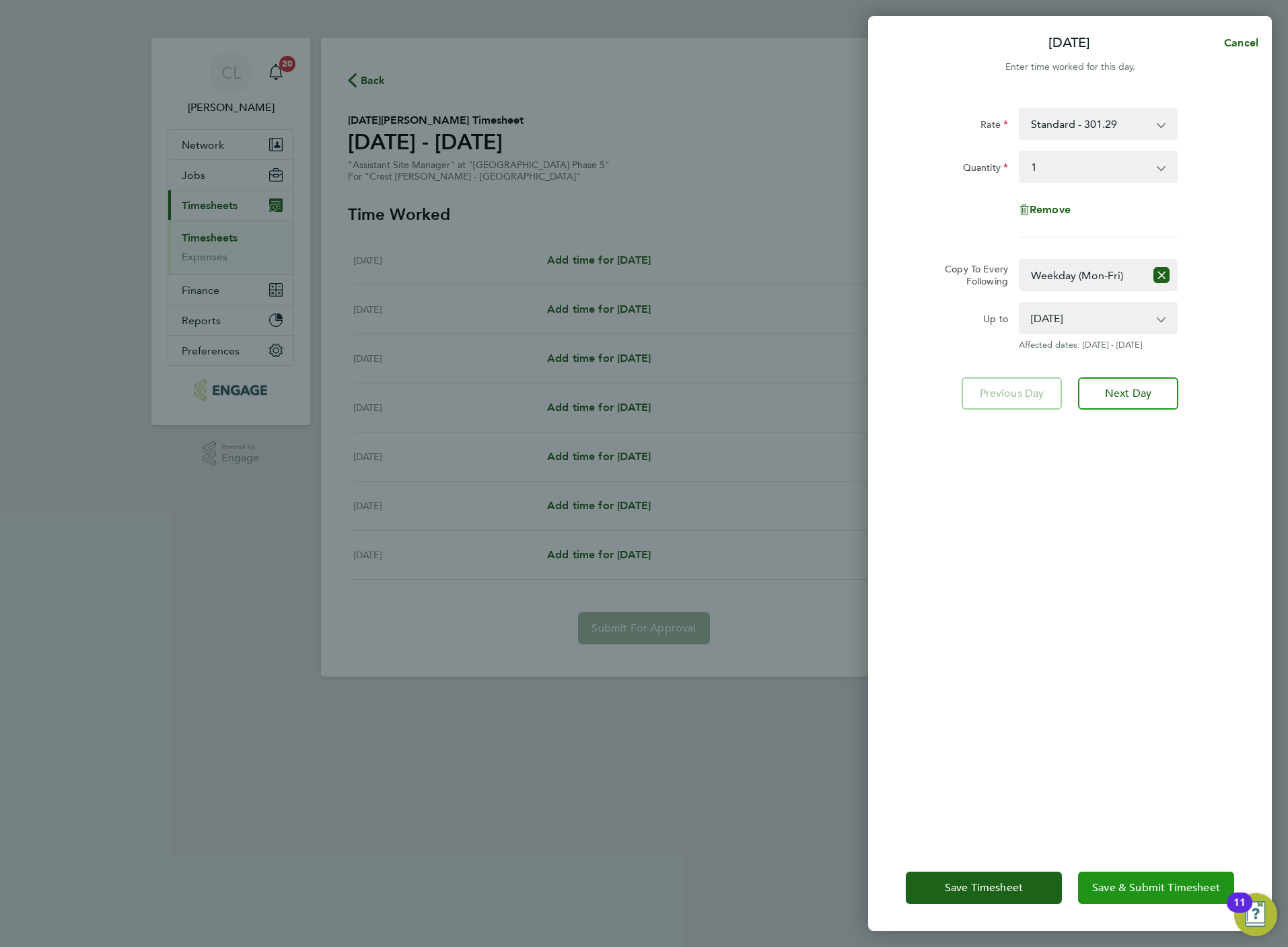
click at [1165, 882] on span "Save & Submit Timesheet" at bounding box center [1155, 888] width 128 height 13
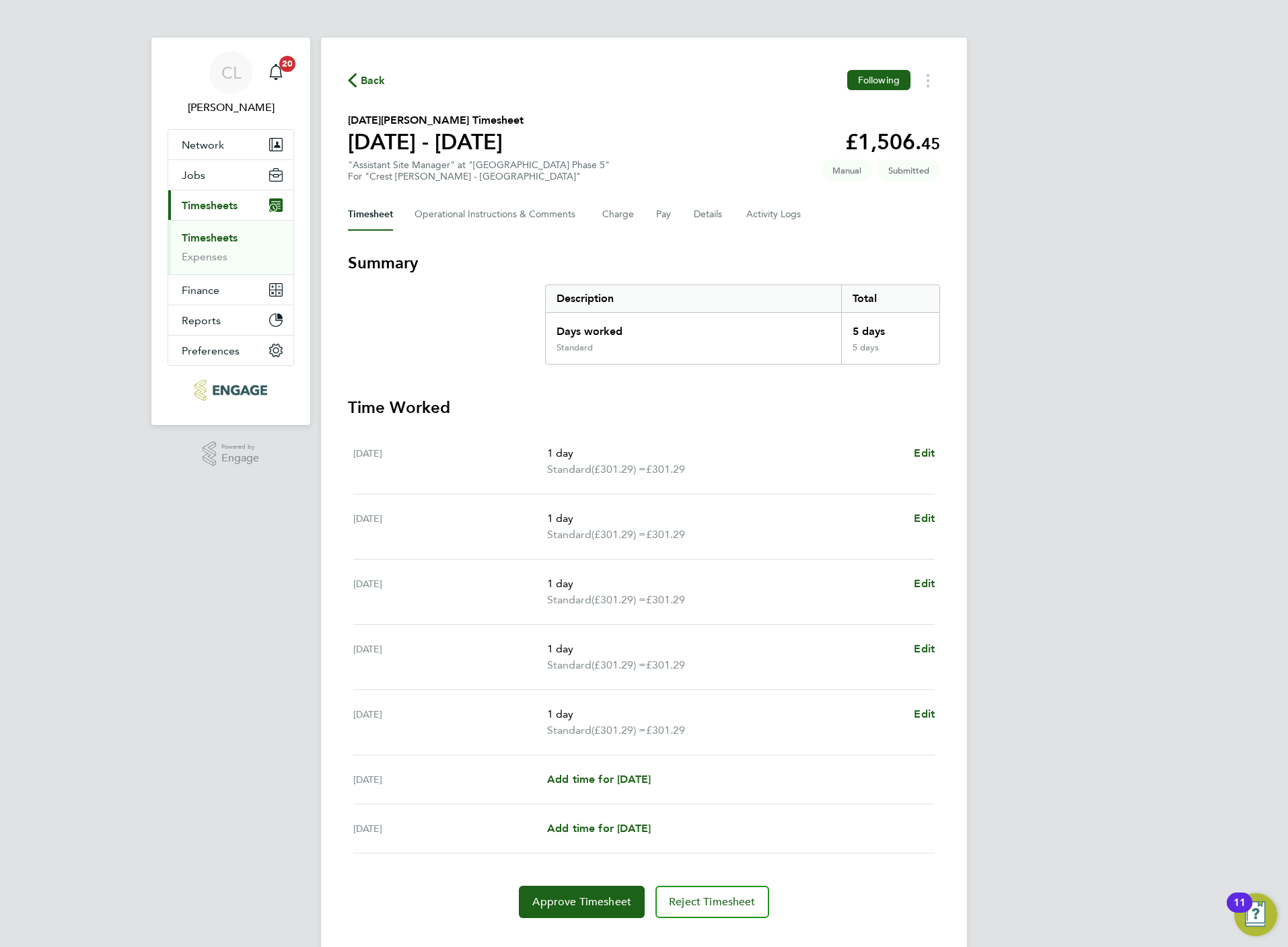
click at [356, 80] on icon "button" at bounding box center [352, 80] width 9 height 14
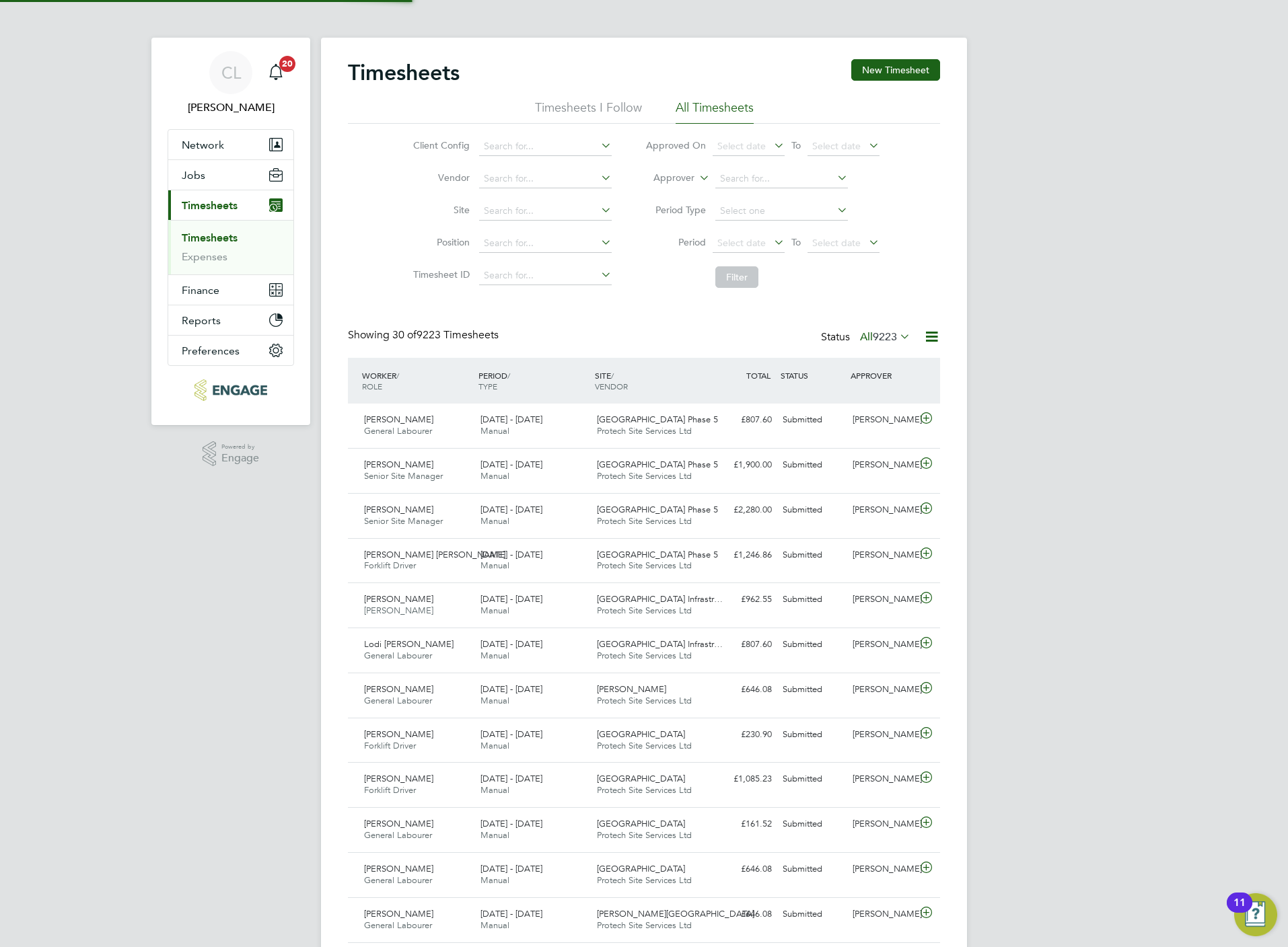
scroll to position [35, 117]
click at [890, 66] on button "New Timesheet" at bounding box center [895, 70] width 88 height 21
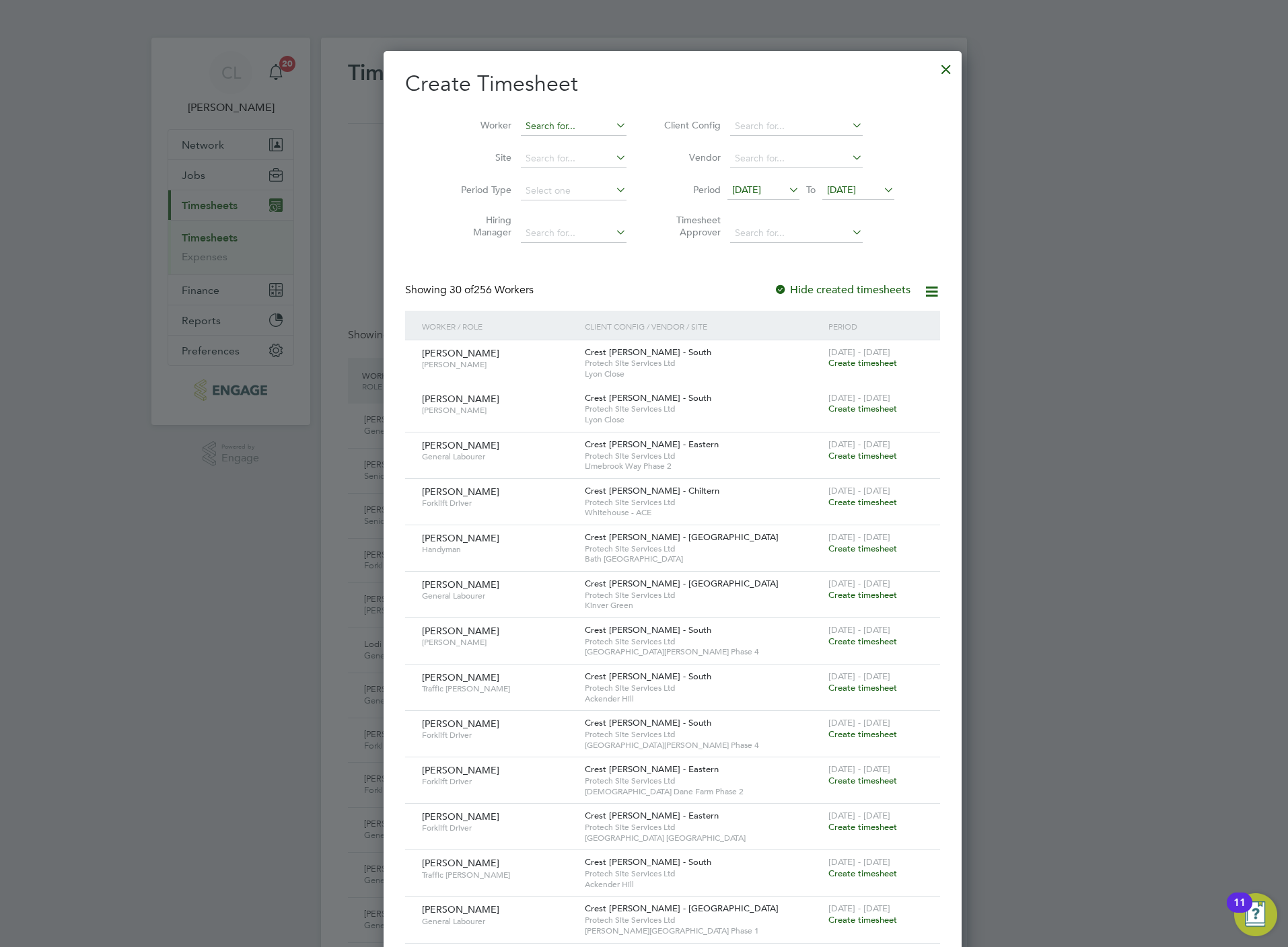
click at [537, 123] on input at bounding box center [574, 127] width 106 height 19
drag, startPoint x: 548, startPoint y: 122, endPoint x: 380, endPoint y: 97, distance: 169.8
click at [382, 97] on div "Timesheets New Timesheet Timesheets I Follow All Timesheets Client Config Vendo…" at bounding box center [644, 928] width 646 height 1782
click at [559, 162] on li "[PERSON_NAME]" at bounding box center [553, 162] width 123 height 18
type input "[PERSON_NAME]"
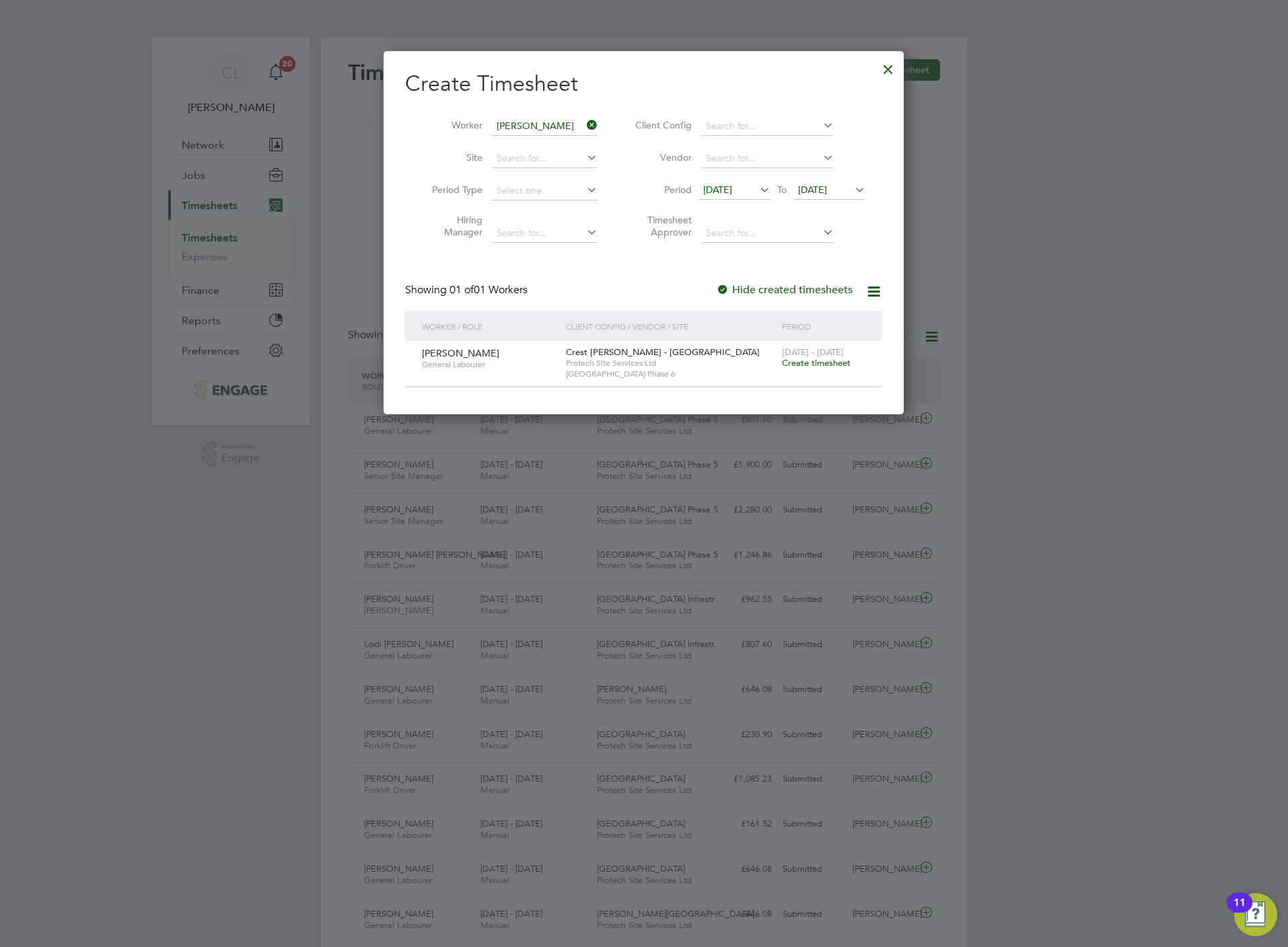
click at [837, 364] on span "Create timesheet" at bounding box center [815, 363] width 68 height 12
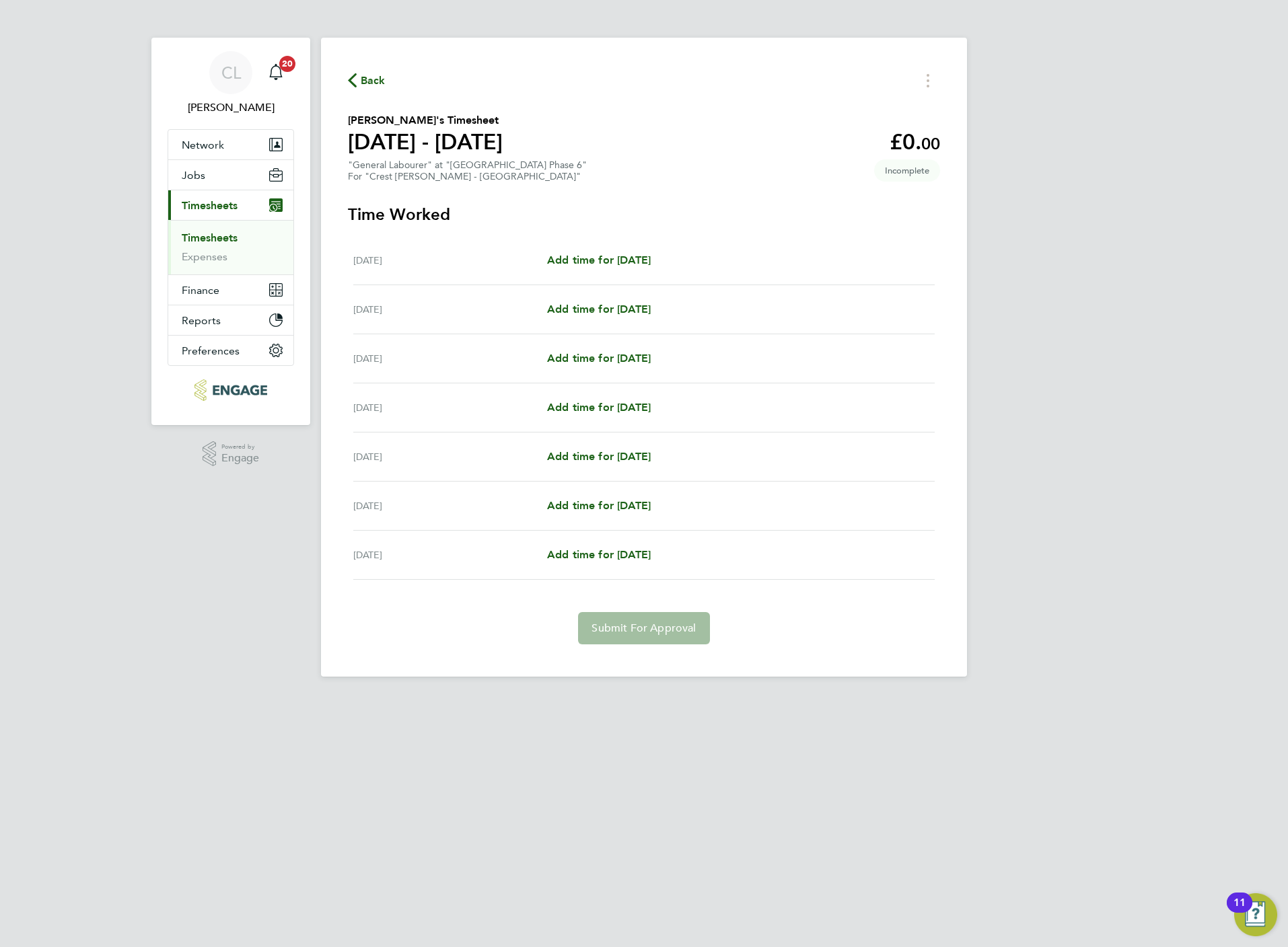
click at [589, 248] on div "[DATE] Add time for [DATE] Add time for [DATE]" at bounding box center [643, 261] width 582 height 49
click at [602, 259] on span "Add time for [DATE]" at bounding box center [599, 260] width 104 height 12
select select "60"
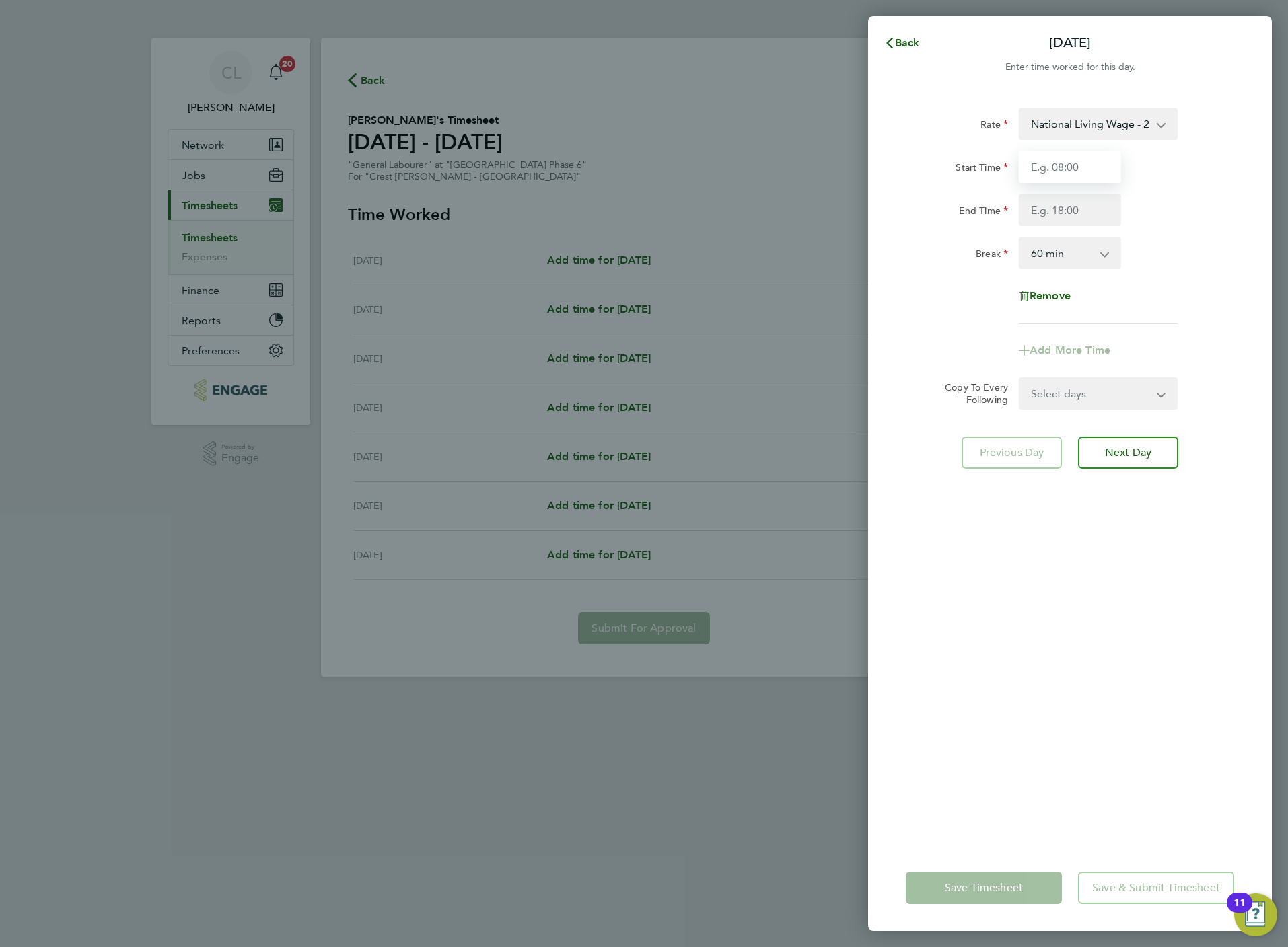
click at [1053, 176] on input "Start Time" at bounding box center [1070, 167] width 102 height 33
type input "07:30"
type input "16:30"
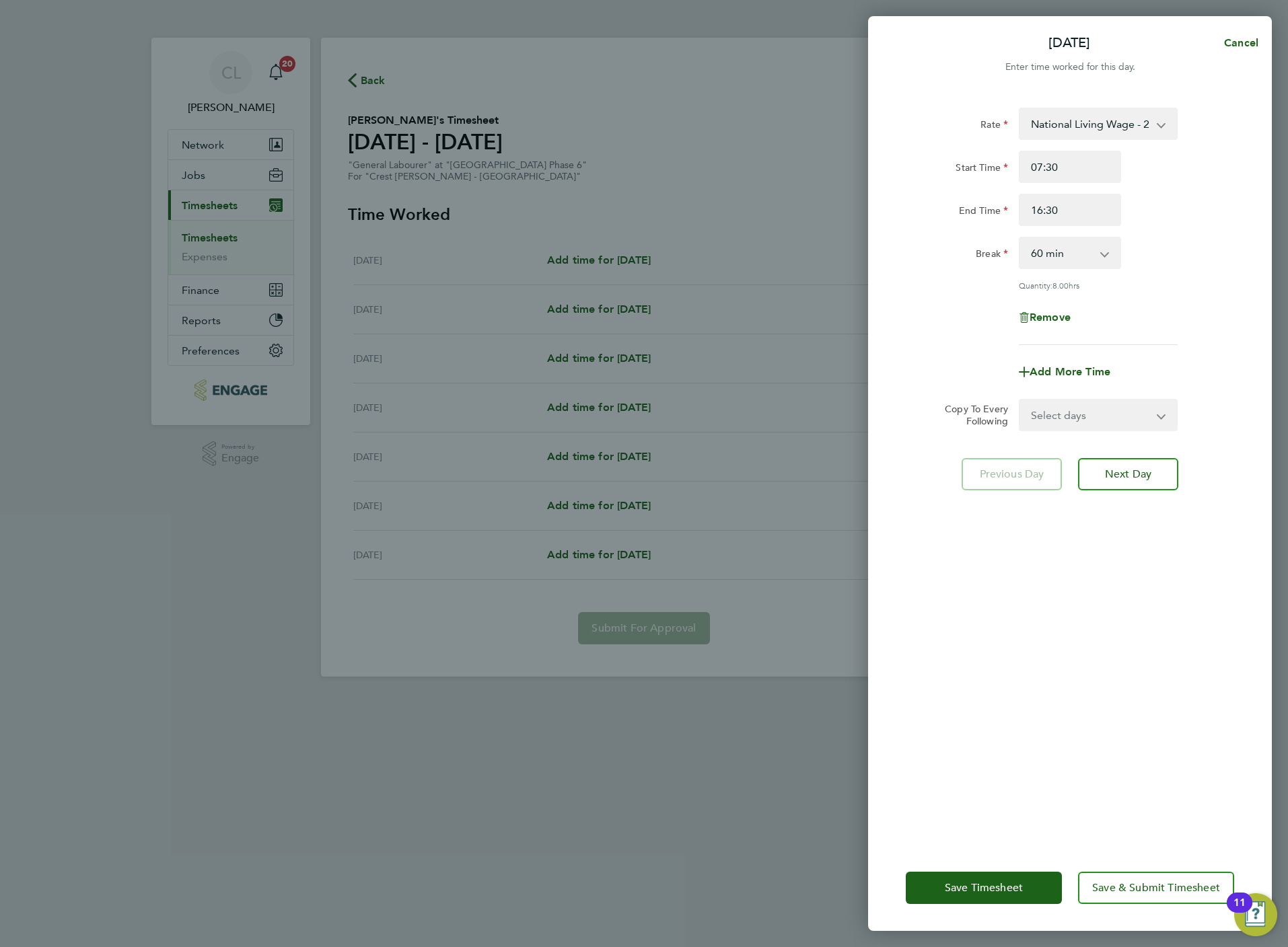
drag, startPoint x: 1078, startPoint y: 418, endPoint x: 1081, endPoint y: 430, distance: 12.4
click at [1080, 423] on select "Select days Day Weekday (Mon-Fri) Weekend (Sat-Sun) [DATE] [DATE] [DATE] [DATE]…" at bounding box center [1090, 414] width 141 height 30
select select "TUE"
click at [1020, 400] on select "Select days Day Weekday (Mon-Fri) Weekend (Sat-Sun) [DATE] [DATE] [DATE] [DATE]…" at bounding box center [1090, 414] width 141 height 30
select select "[DATE]"
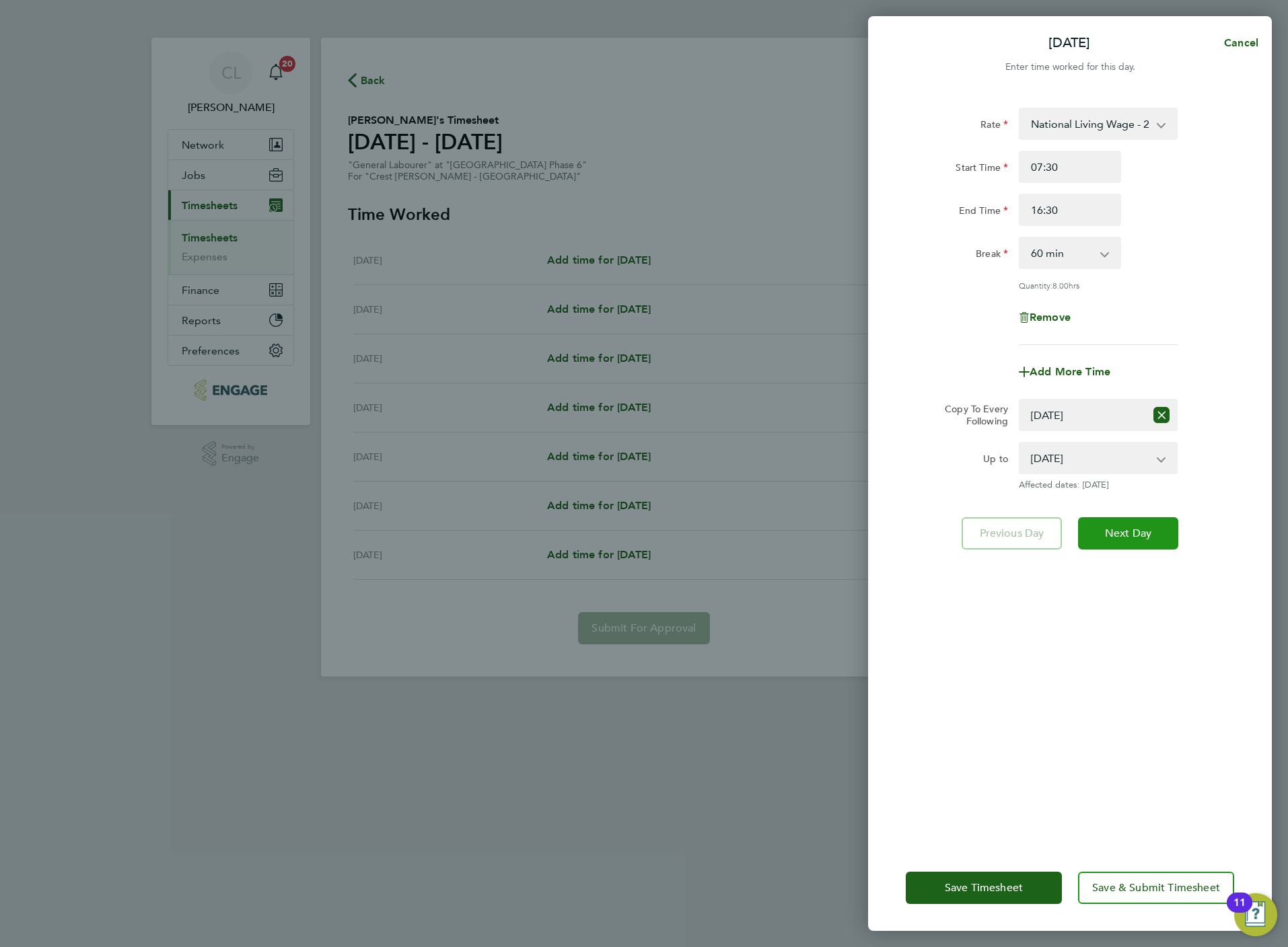
click at [1122, 519] on button "Next Day" at bounding box center [1127, 534] width 100 height 33
select select "60"
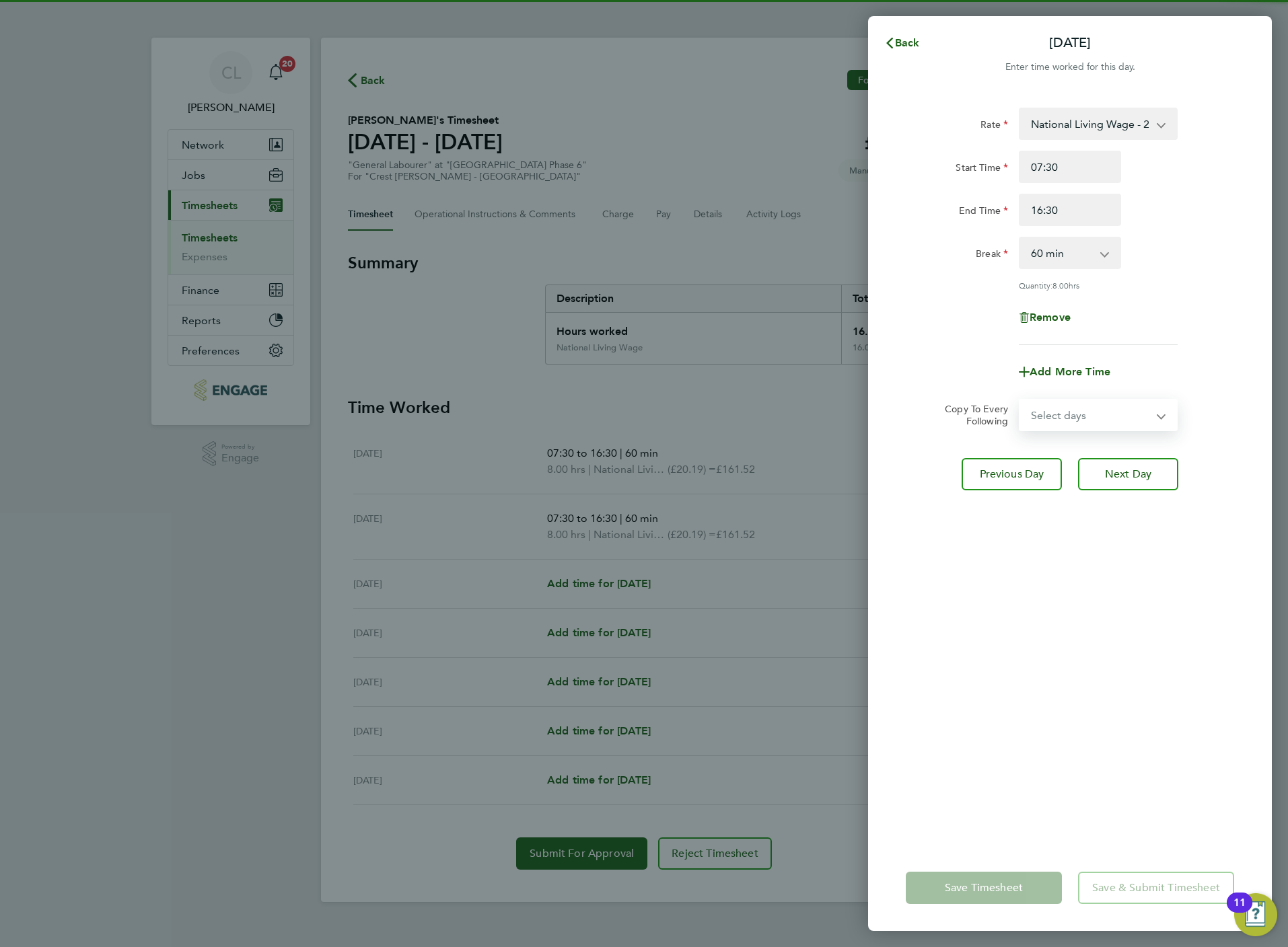
click at [1100, 412] on select "Select days Day Weekday (Mon-Fri) Weekend (Sat-Sun) [DATE] [DATE] [DATE] [DATE]…" at bounding box center [1090, 414] width 141 height 30
select select "WED"
click at [1020, 400] on select "Select days Day Weekday (Mon-Fri) Weekend (Sat-Sun) [DATE] [DATE] [DATE] [DATE]…" at bounding box center [1090, 414] width 141 height 30
select select "[DATE]"
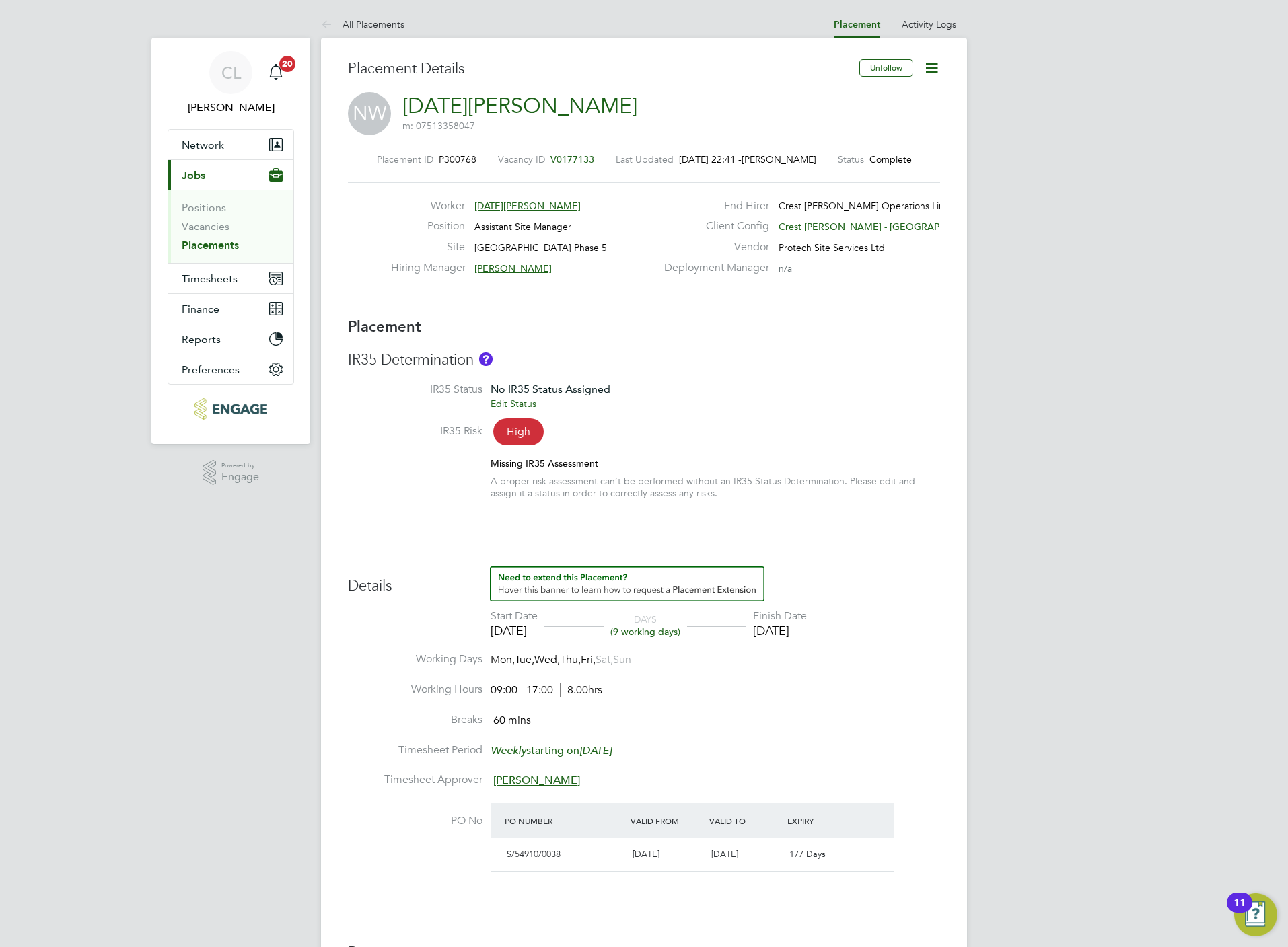
click at [574, 156] on span "V0177133" at bounding box center [572, 160] width 43 height 12
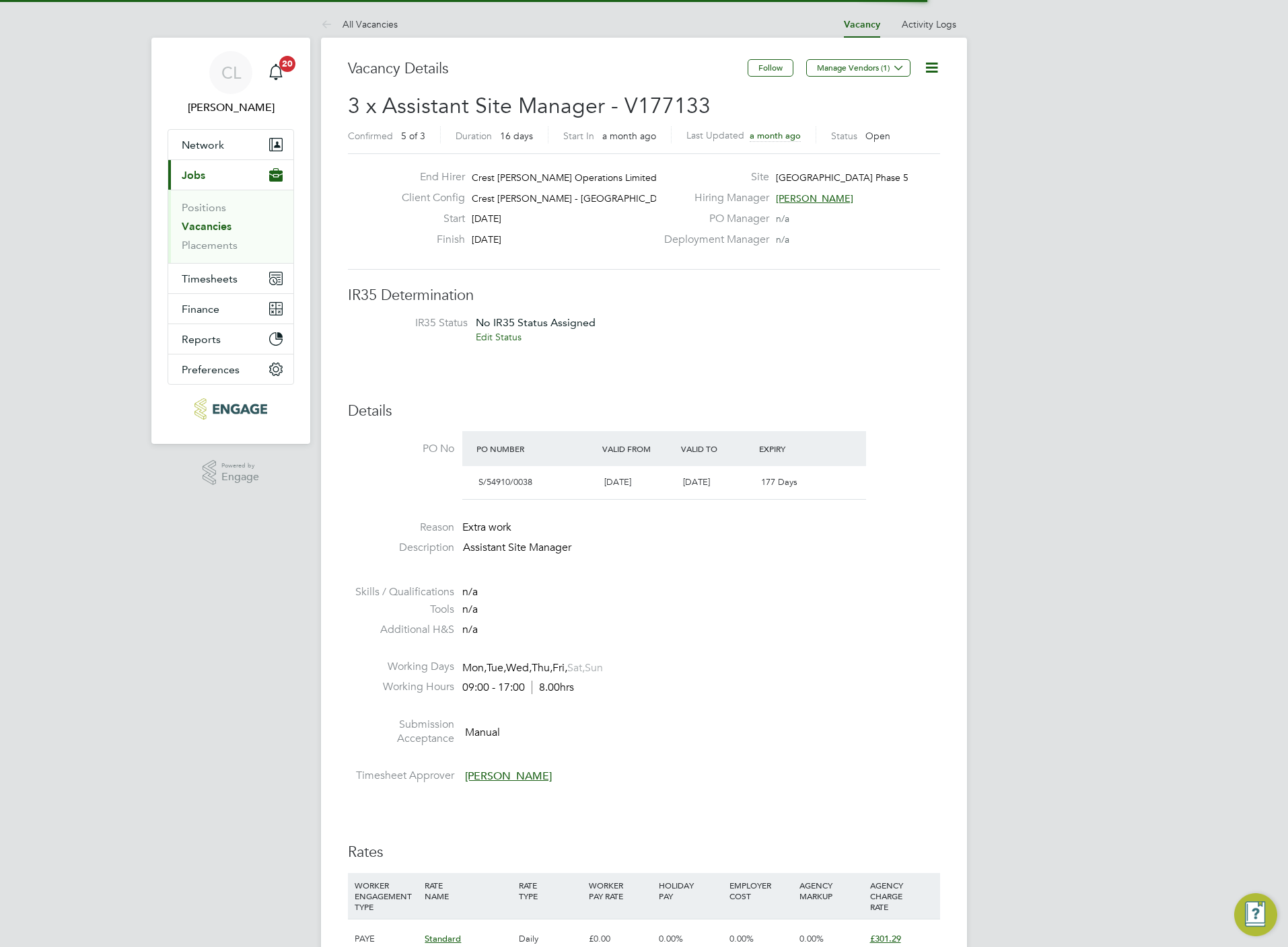
scroll to position [6, 7]
click at [933, 64] on icon at bounding box center [930, 67] width 16 height 16
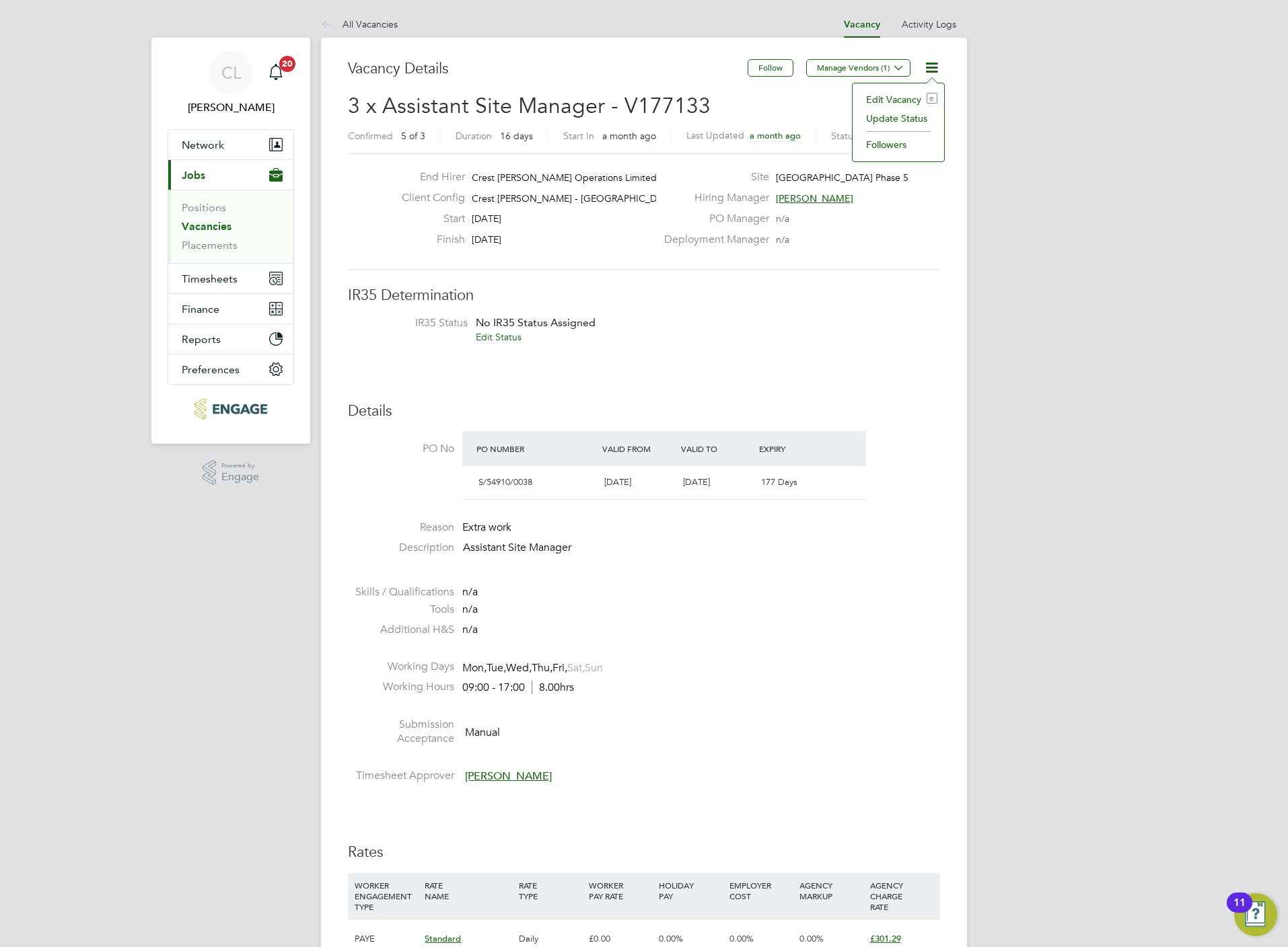
click at [891, 97] on li "Edit Vacancy e" at bounding box center [898, 100] width 78 height 19
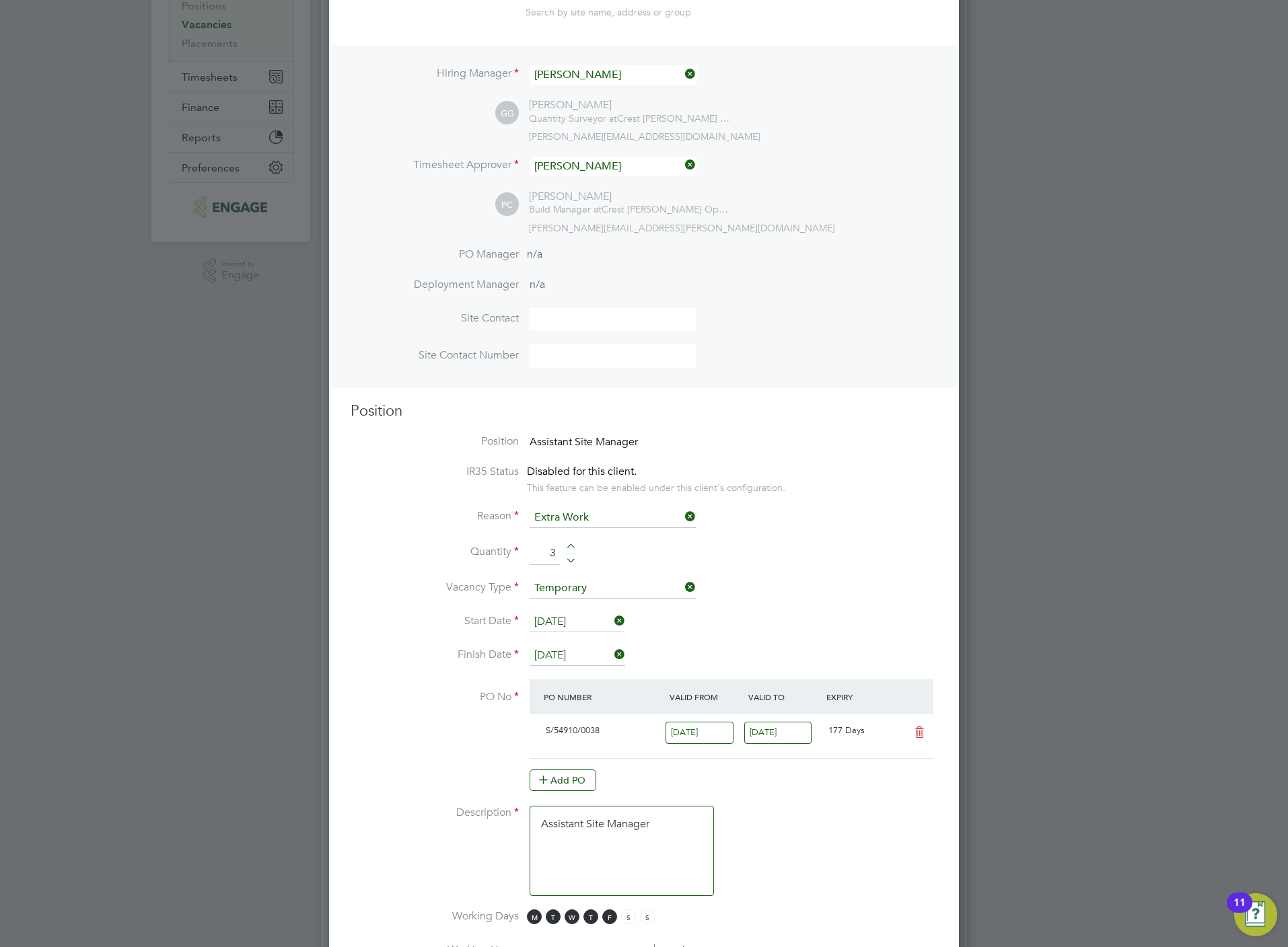
click at [585, 655] on input "06 Aug 2025" at bounding box center [577, 656] width 95 height 20
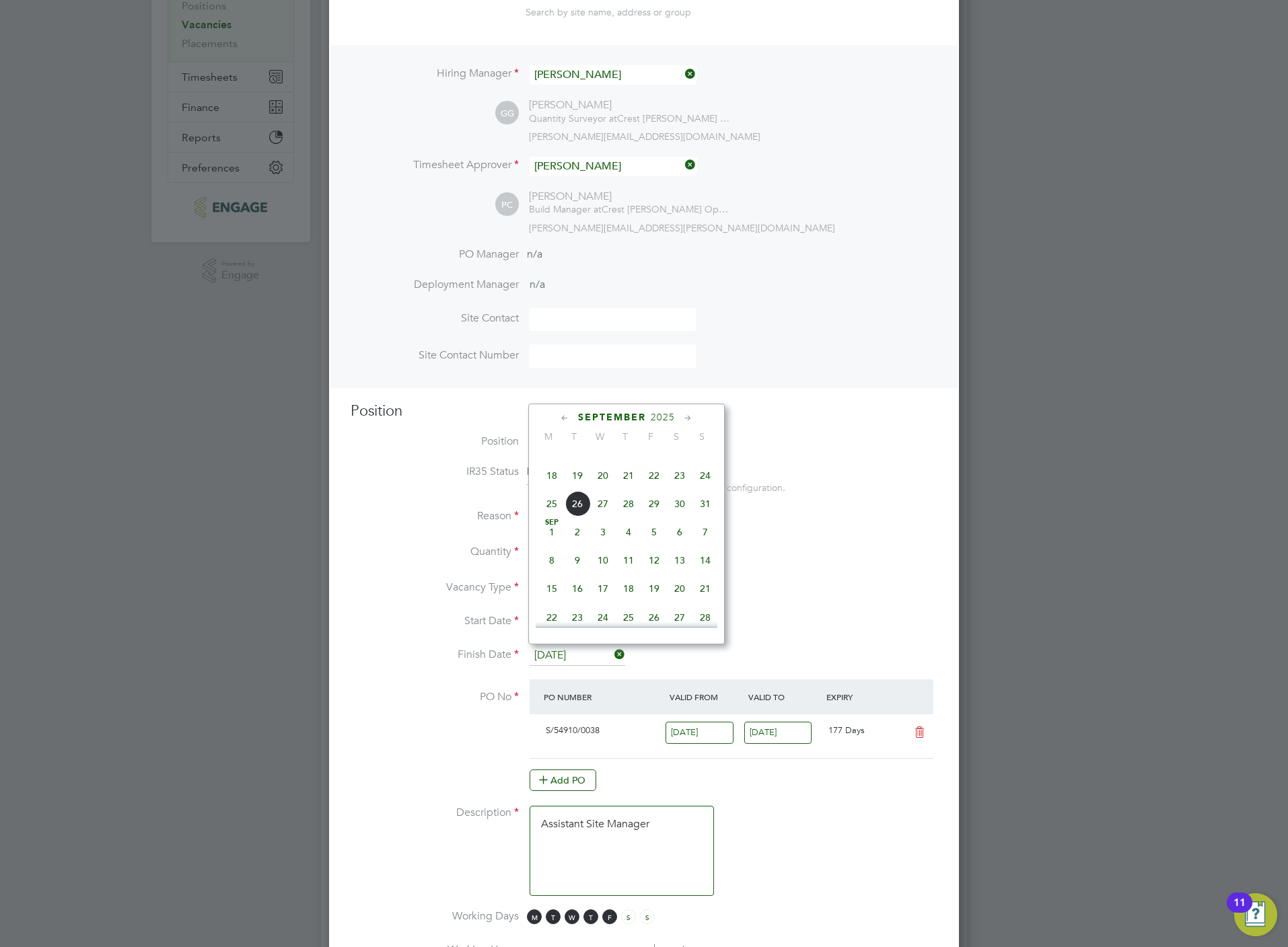
click at [655, 511] on span "29" at bounding box center [654, 504] width 26 height 26
type input "29 Aug 2025"
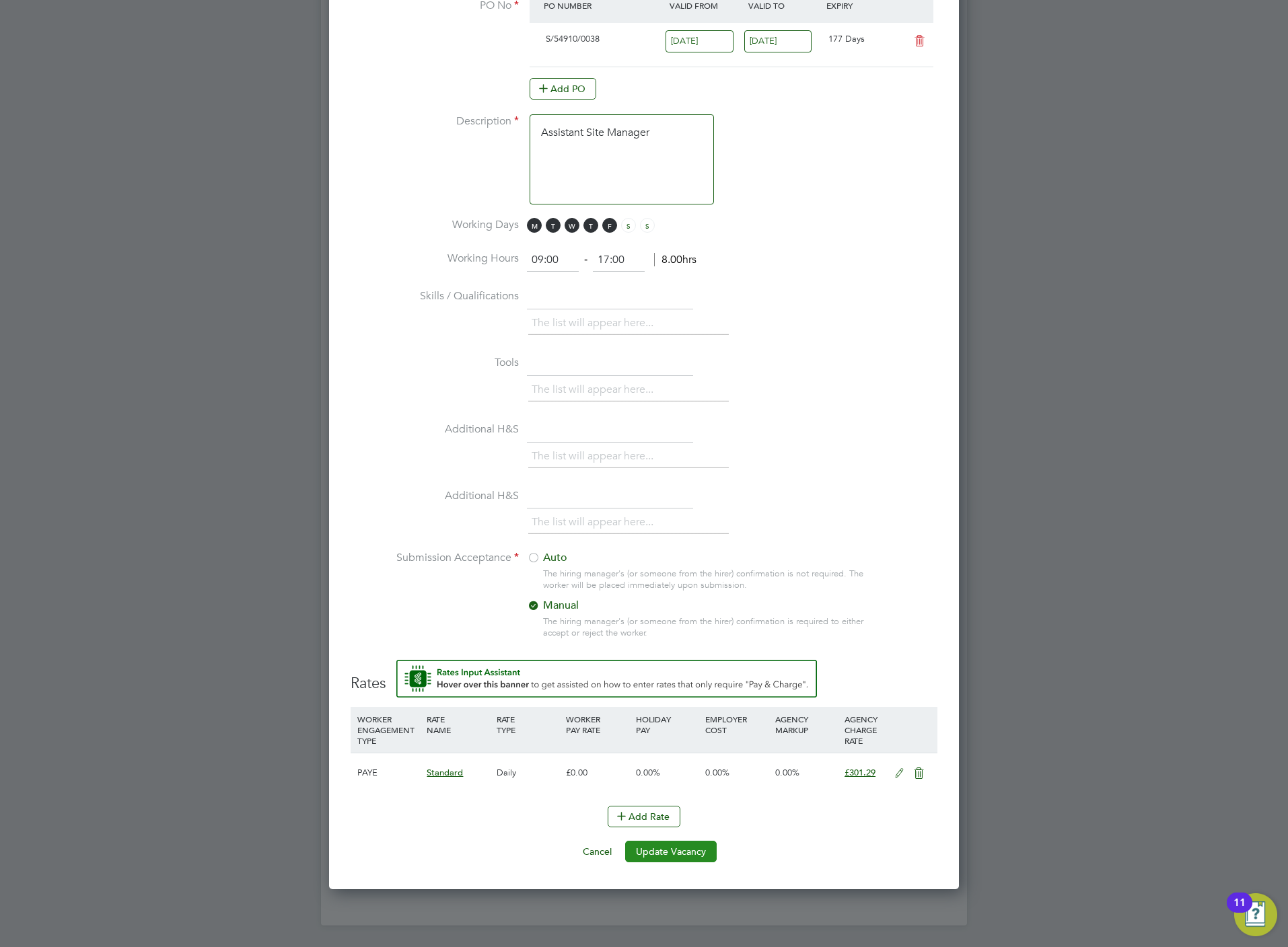
click at [673, 846] on button "Update Vacancy" at bounding box center [670, 852] width 91 height 21
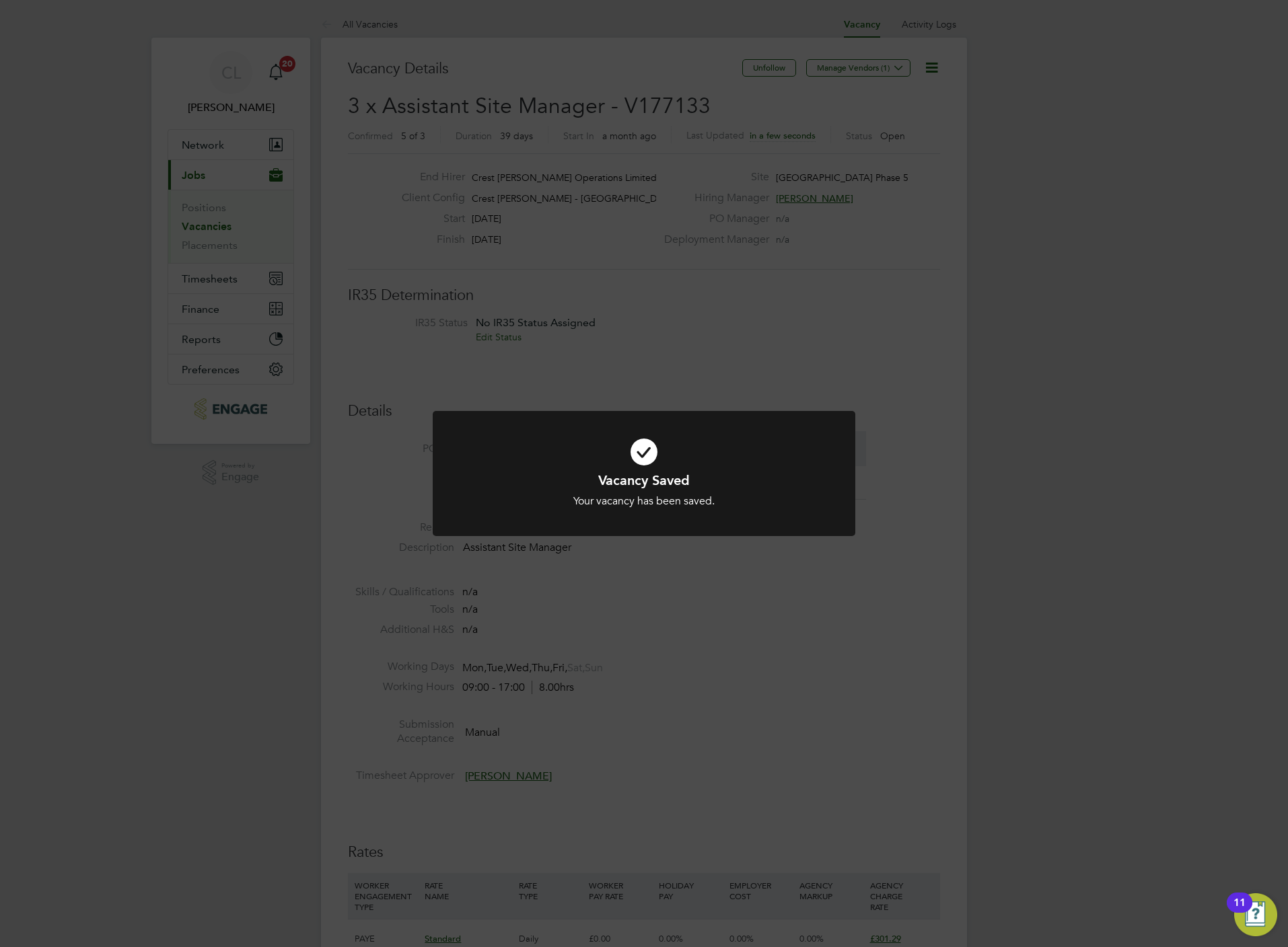
click at [840, 644] on div "Vacancy Saved Your vacancy has been saved. Cancel Okay" at bounding box center [644, 473] width 1288 height 947
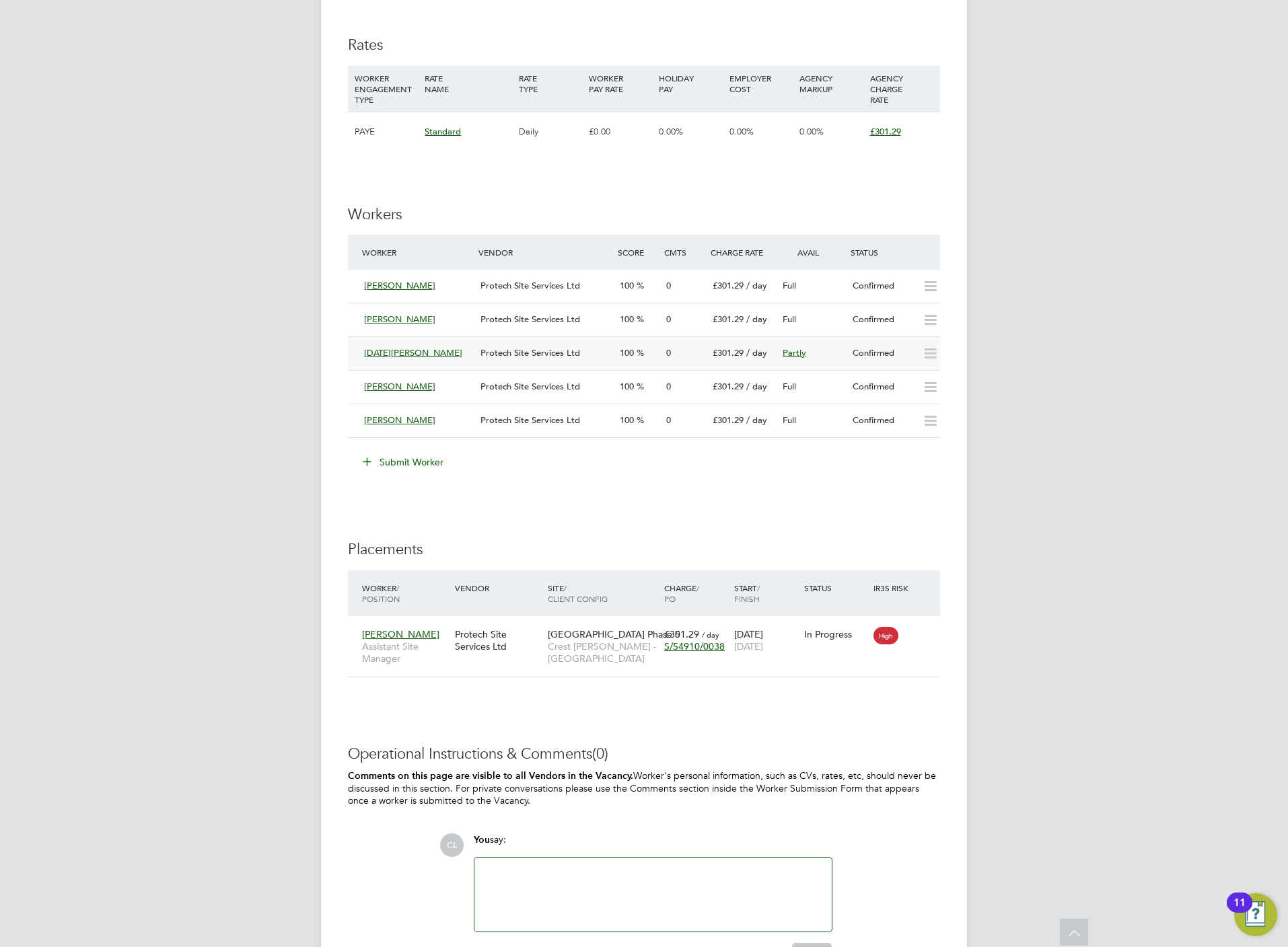
click at [471, 348] on div "[DATE][PERSON_NAME]" at bounding box center [416, 353] width 116 height 22
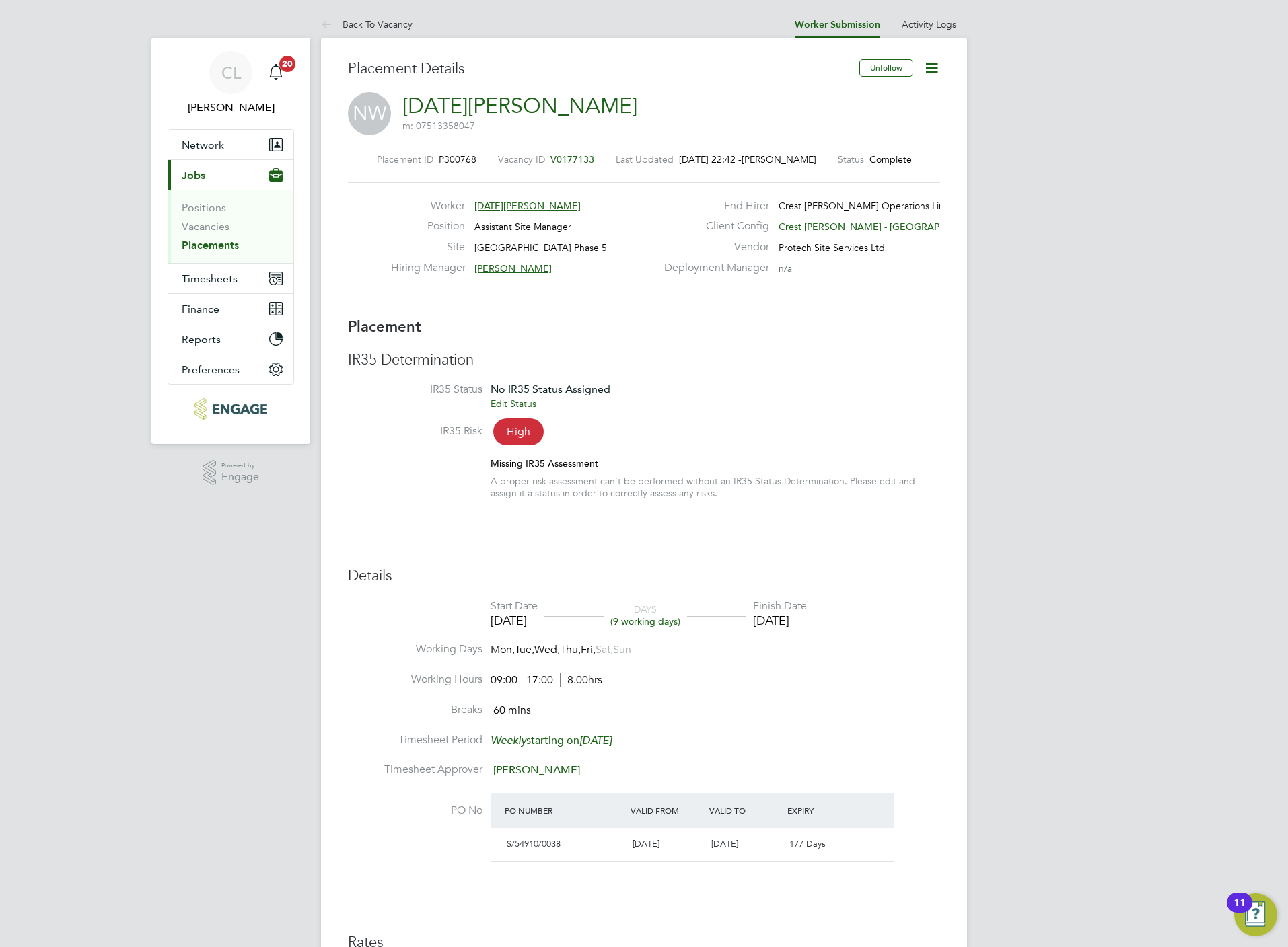
click at [927, 73] on icon at bounding box center [930, 67] width 16 height 16
click at [889, 100] on li "Edit Placement e" at bounding box center [886, 100] width 99 height 19
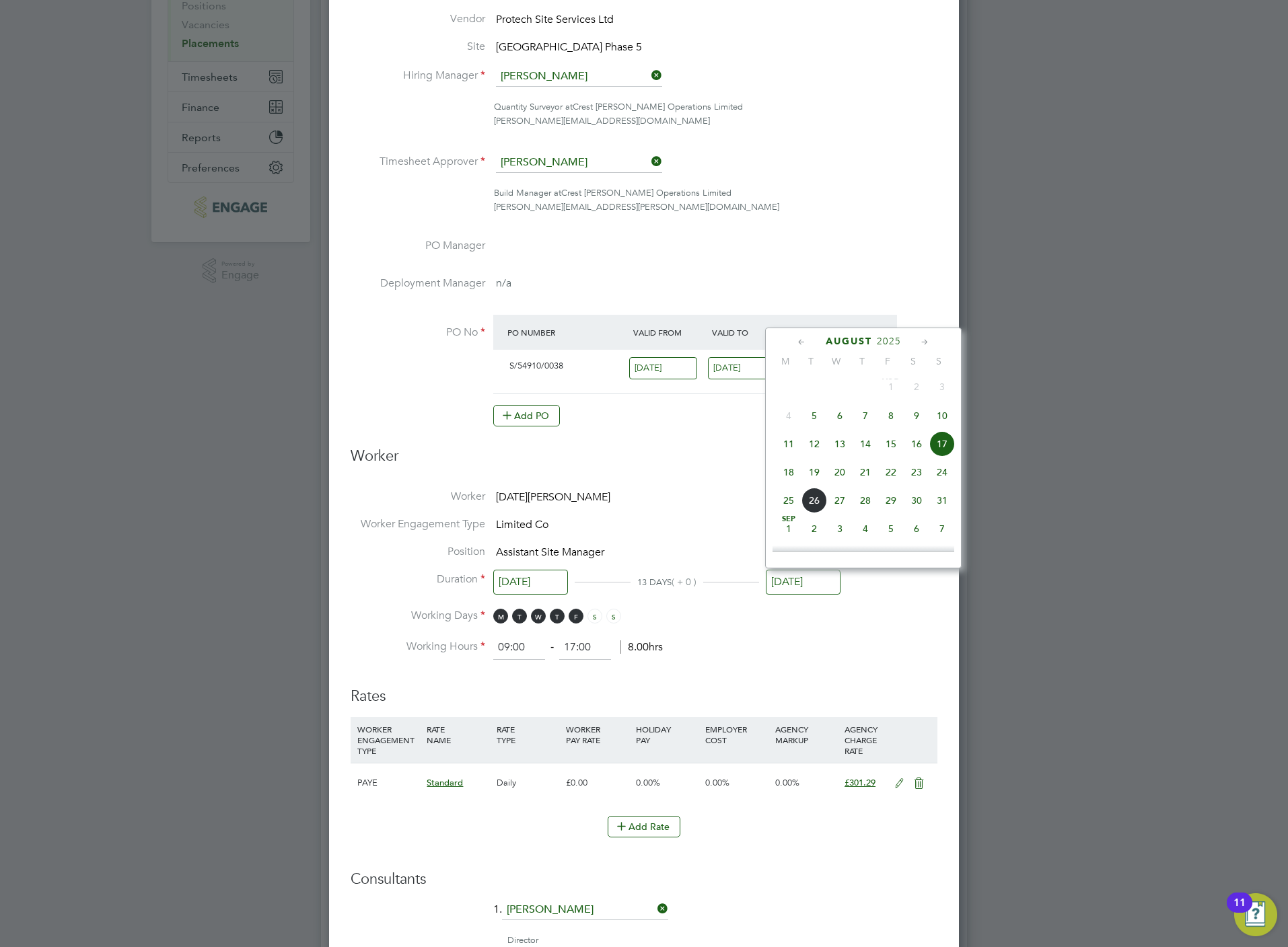
click at [802, 574] on input "17 Aug 2025" at bounding box center [803, 583] width 75 height 25
click at [889, 510] on span "29" at bounding box center [890, 500] width 26 height 26
type input "29 Aug 2025"
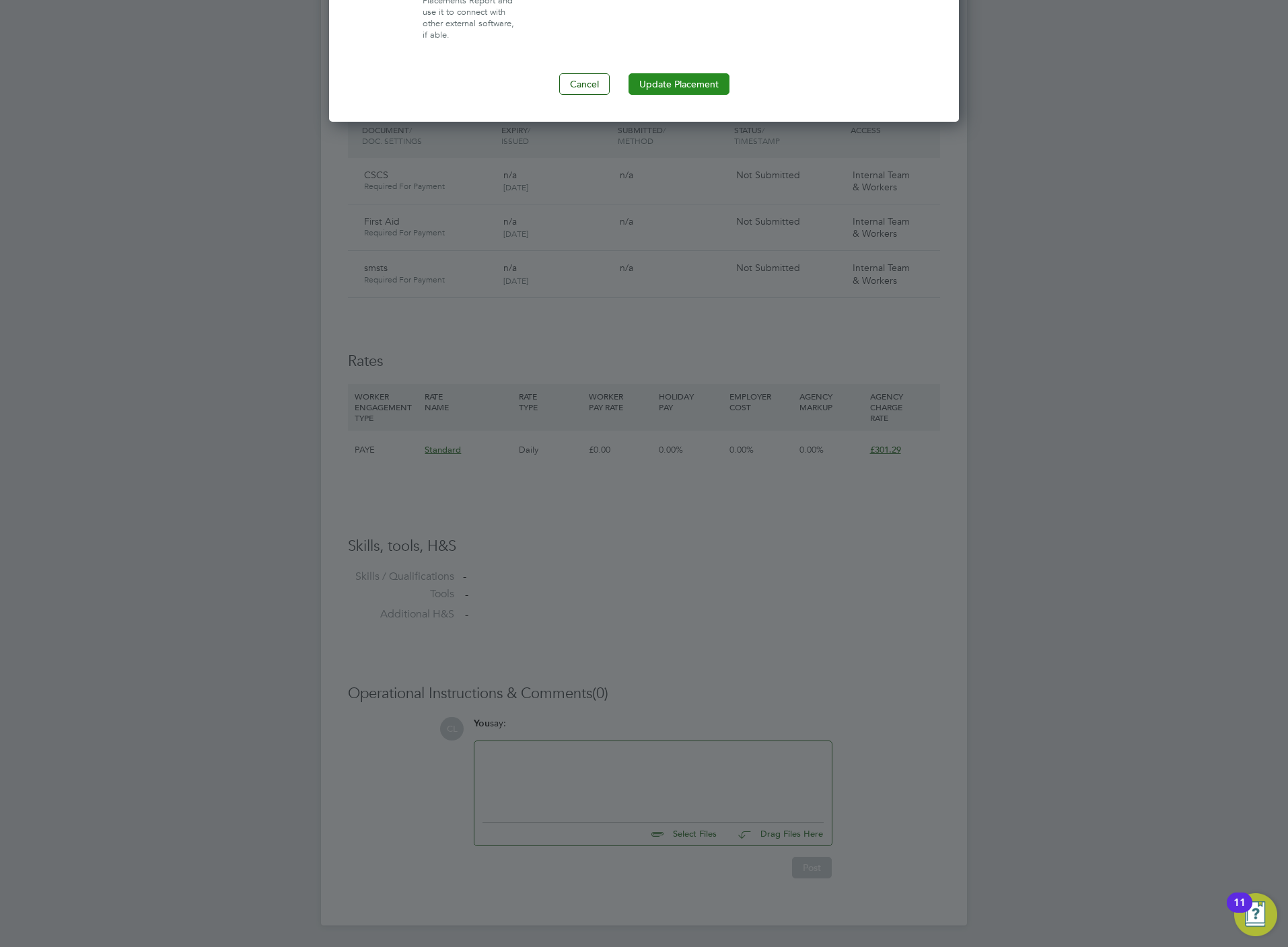
click at [657, 73] on button "Update Placement" at bounding box center [679, 84] width 101 height 21
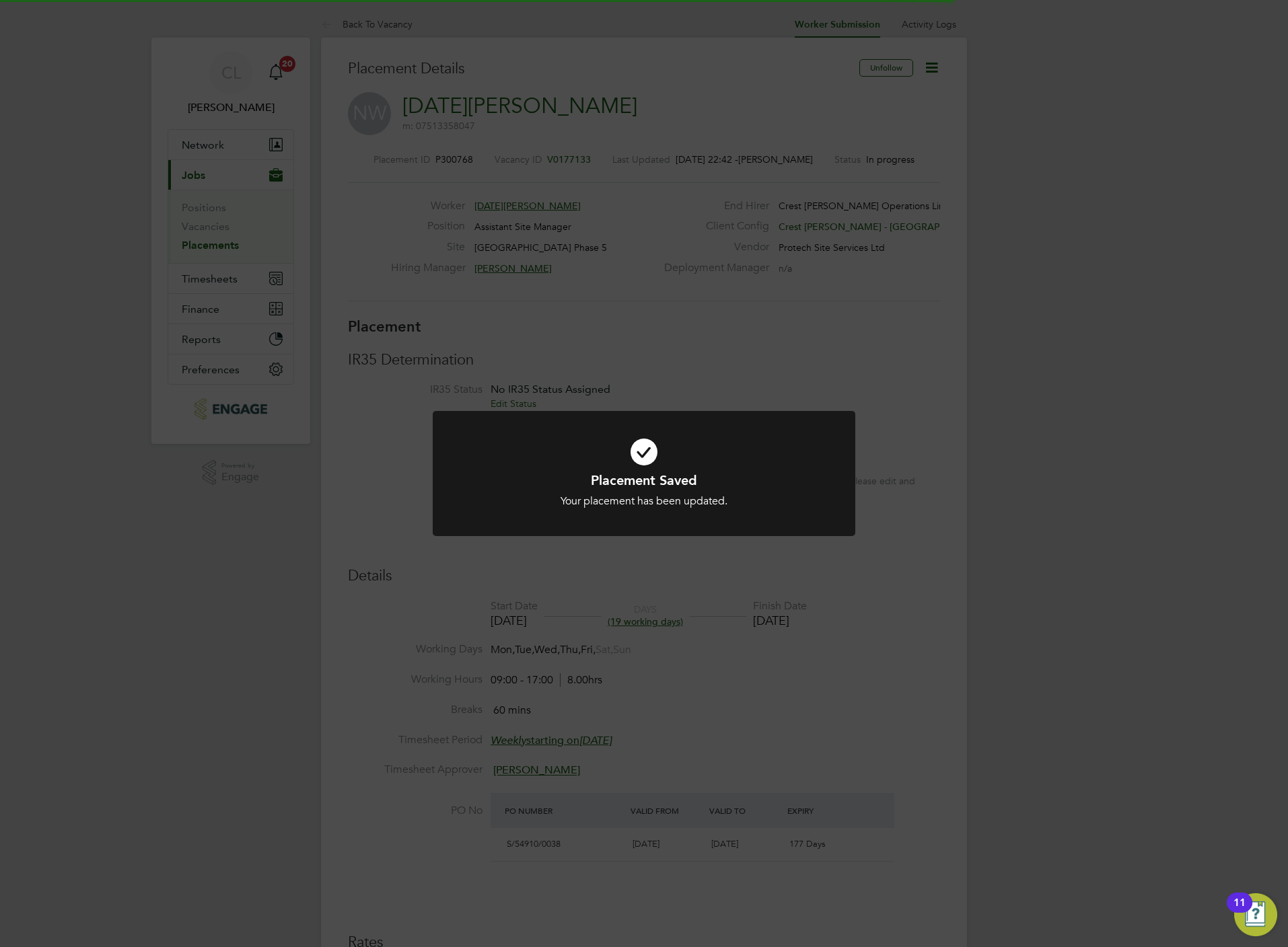
click at [731, 347] on div "Placement Saved Your placement has been updated. Cancel Okay" at bounding box center [644, 473] width 1288 height 947
